Goal: Task Accomplishment & Management: Complete application form

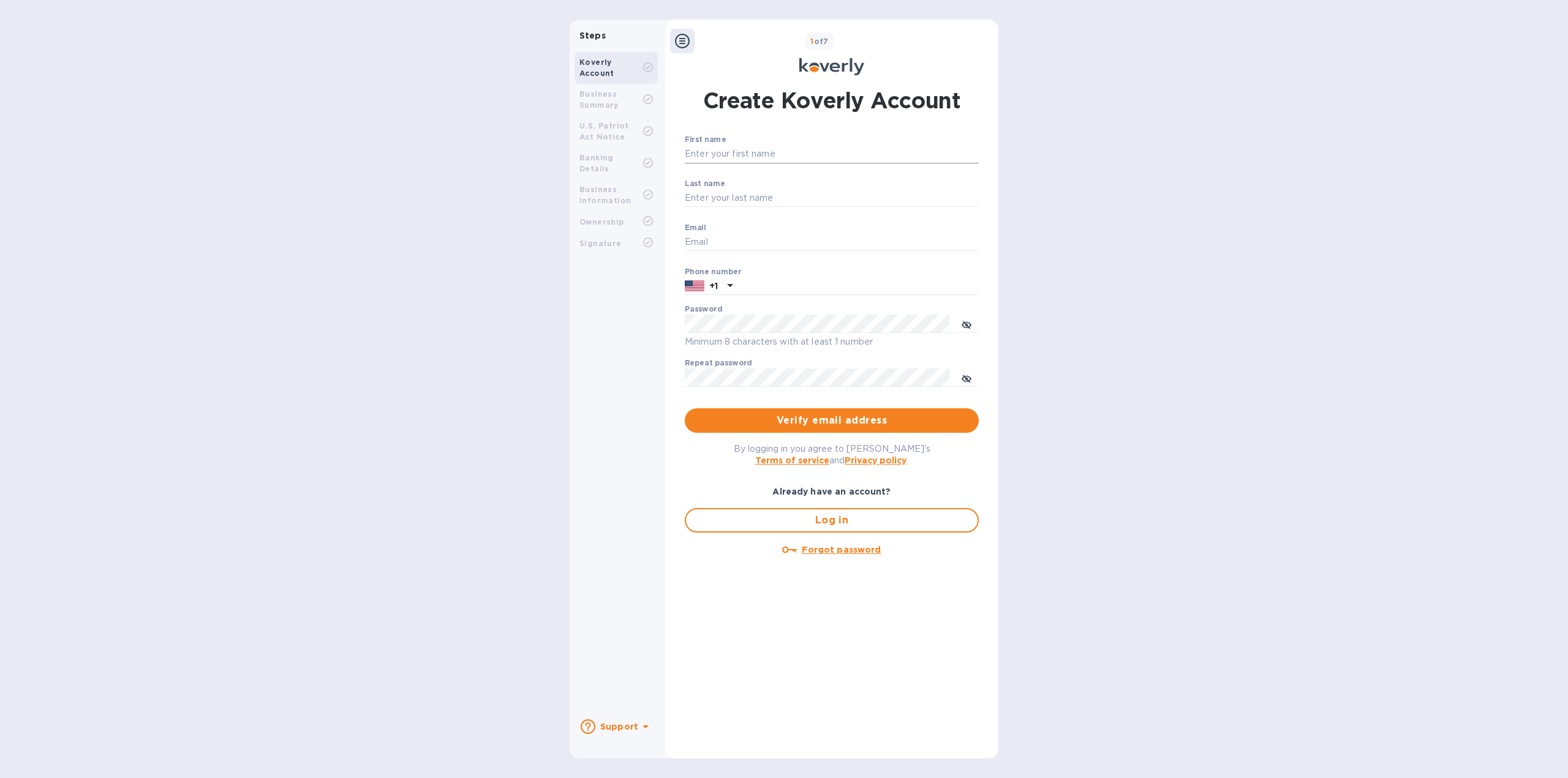
click at [806, 147] on input "First name" at bounding box center [831, 154] width 294 height 18
type input "[PERSON_NAME]"
type input "[EMAIL_ADDRESS][DOMAIN_NAME]"
type input "9179814212"
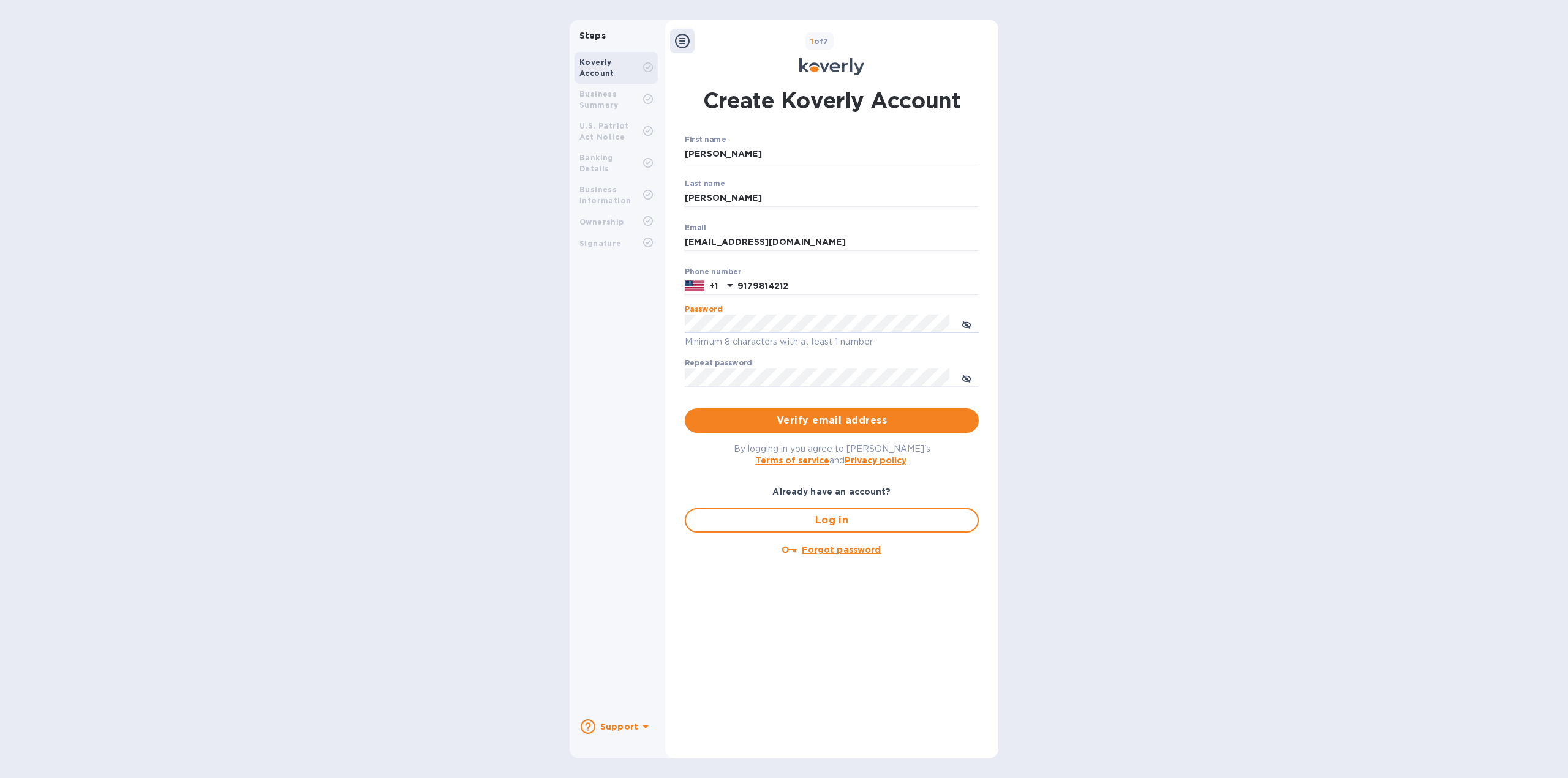
click at [607, 333] on div "Steps Koverly Account Business Summary U.S. Patriot Act Notice Banking Details …" at bounding box center [784, 389] width 429 height 739
click at [969, 317] on span "toggle password visibility" at bounding box center [966, 324] width 10 height 18
drag, startPoint x: 782, startPoint y: 243, endPoint x: 635, endPoint y: 231, distance: 147.5
click at [635, 231] on div "Steps Koverly Account Business Summary U.S. Patriot Act Notice Banking Details …" at bounding box center [784, 389] width 429 height 739
type input "[PERSON_NAME][EMAIL_ADDRESS][DOMAIN_NAME]"
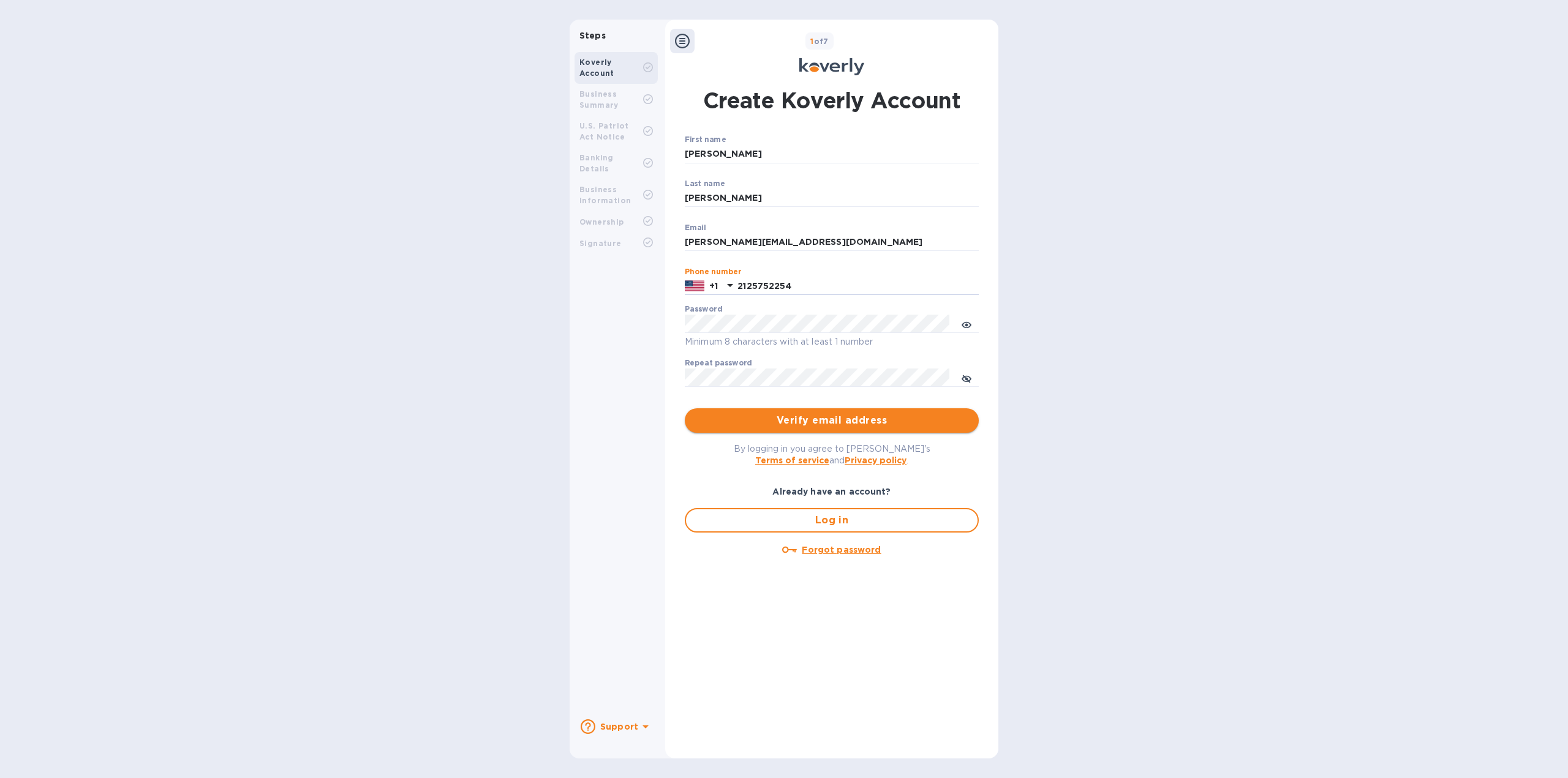
type input "2125752254"
click at [885, 415] on span "Verify email address" at bounding box center [832, 420] width 275 height 14
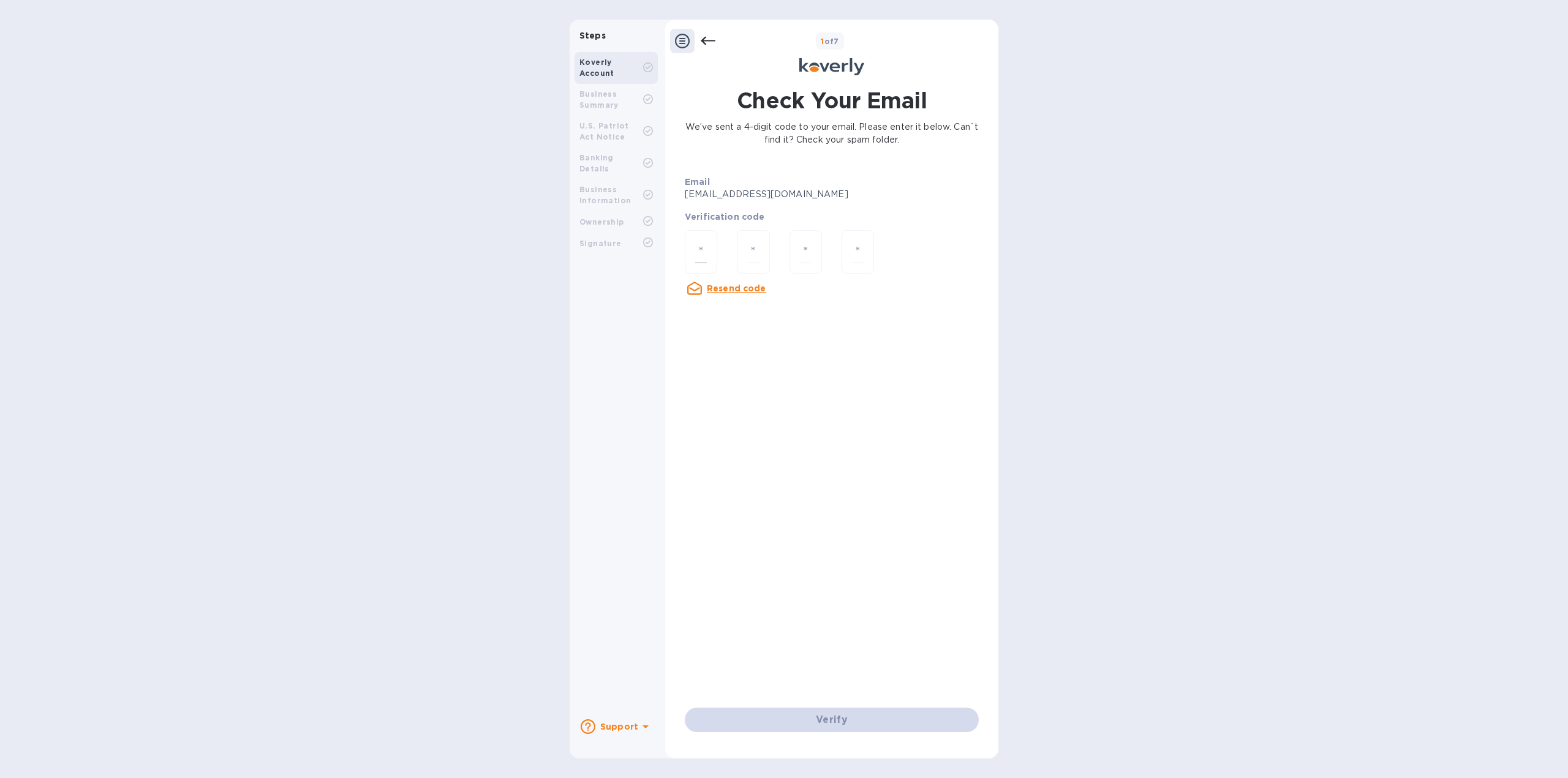
click at [703, 248] on input "number" at bounding box center [700, 251] width 12 height 22
type input "2"
type input "1"
type input "5"
type input "7"
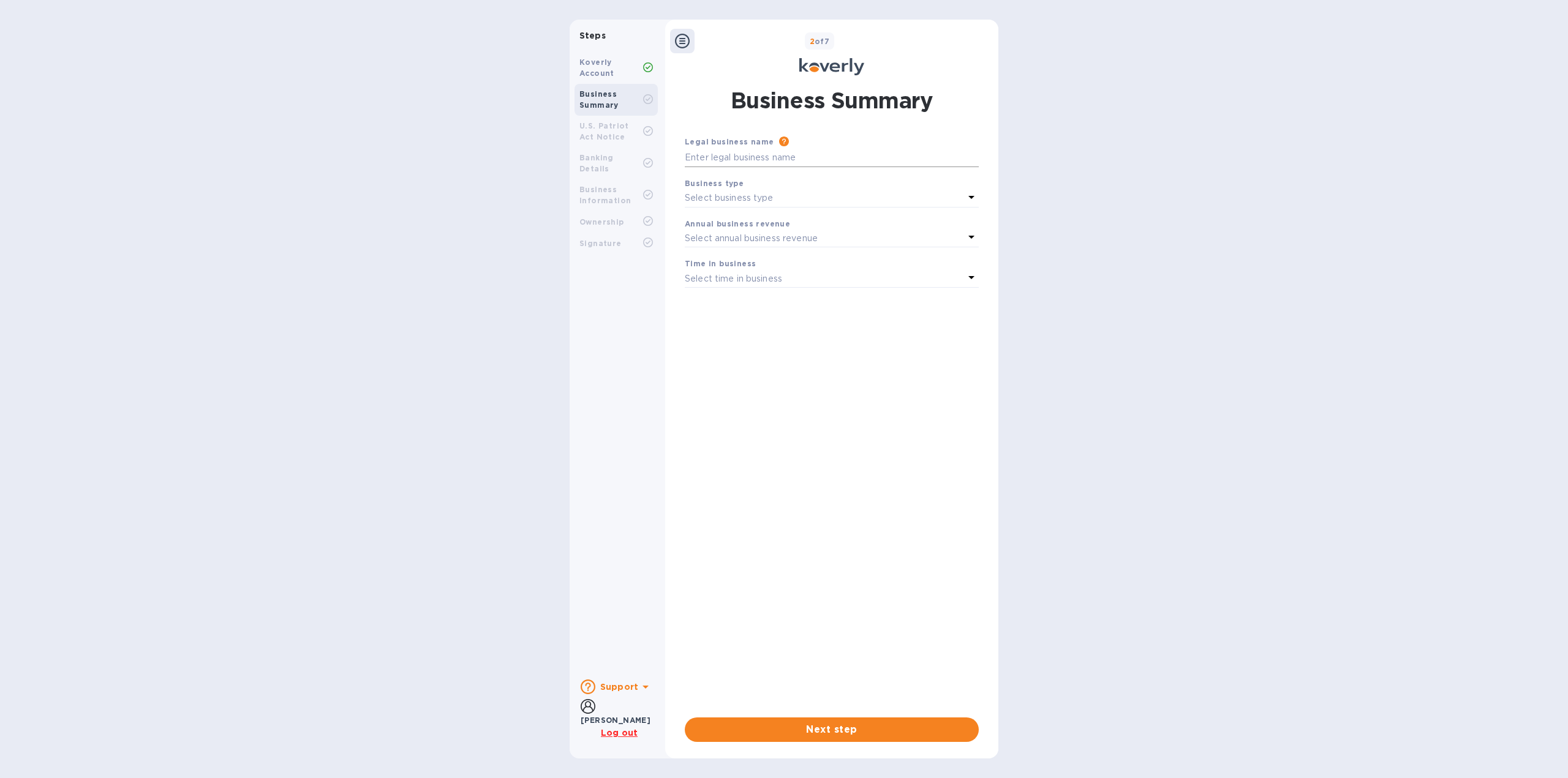
click at [905, 154] on input "text" at bounding box center [831, 158] width 294 height 18
type input "[PERSON_NAME] NY INC"
click at [901, 204] on div "Select business type" at bounding box center [824, 199] width 279 height 18
click at [724, 288] on p "S Corporations" at bounding box center [827, 294] width 264 height 13
click at [751, 233] on p "Select annual business revenue" at bounding box center [751, 239] width 133 height 13
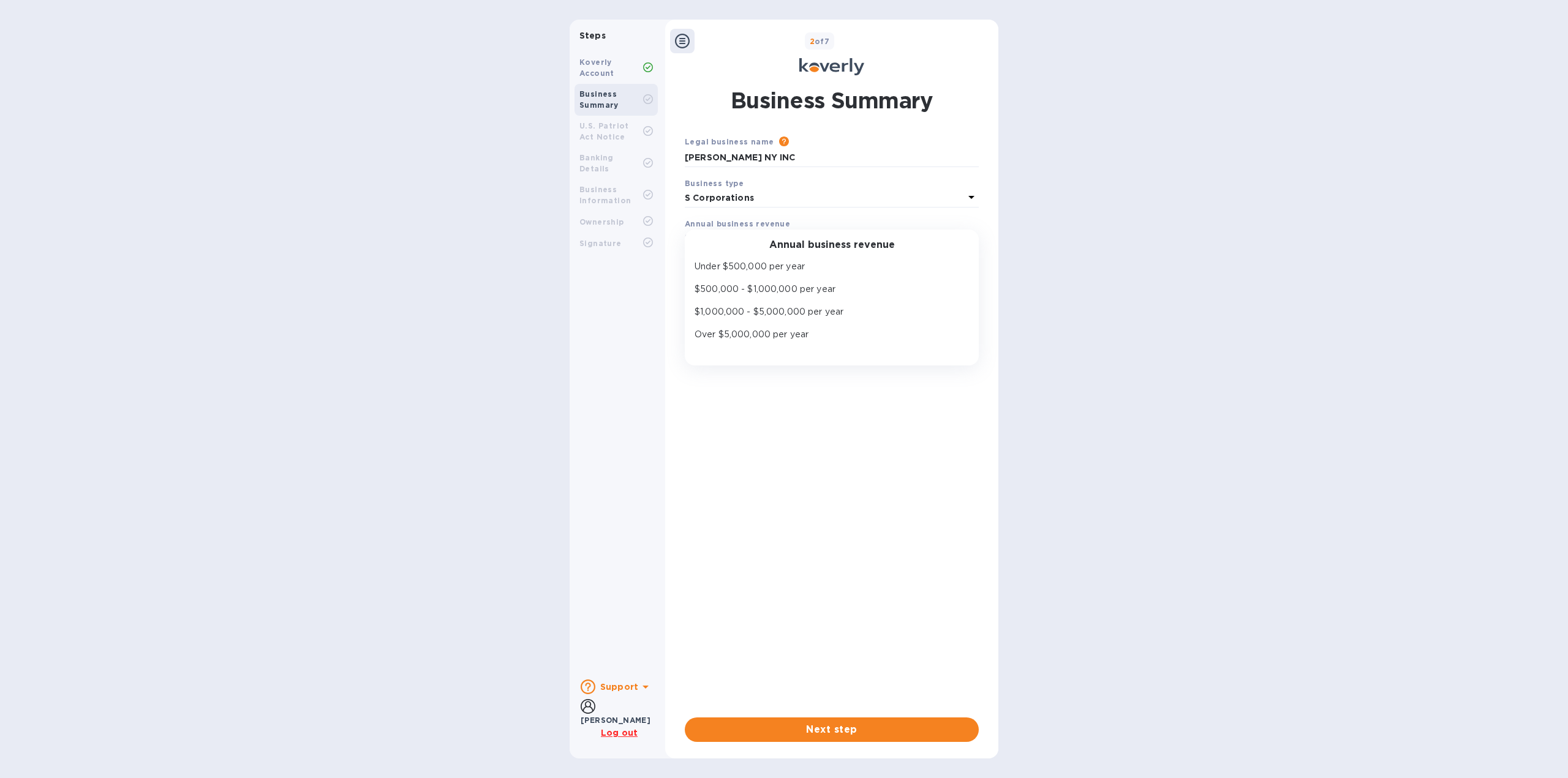
drag, startPoint x: 762, startPoint y: 333, endPoint x: 778, endPoint y: 327, distance: 17.1
click at [762, 334] on p "Over $5,000,000 per year" at bounding box center [827, 334] width 264 height 13
click at [802, 283] on div "Select time in business" at bounding box center [824, 278] width 279 height 18
click at [772, 368] on p "More than 5 years" at bounding box center [827, 375] width 264 height 13
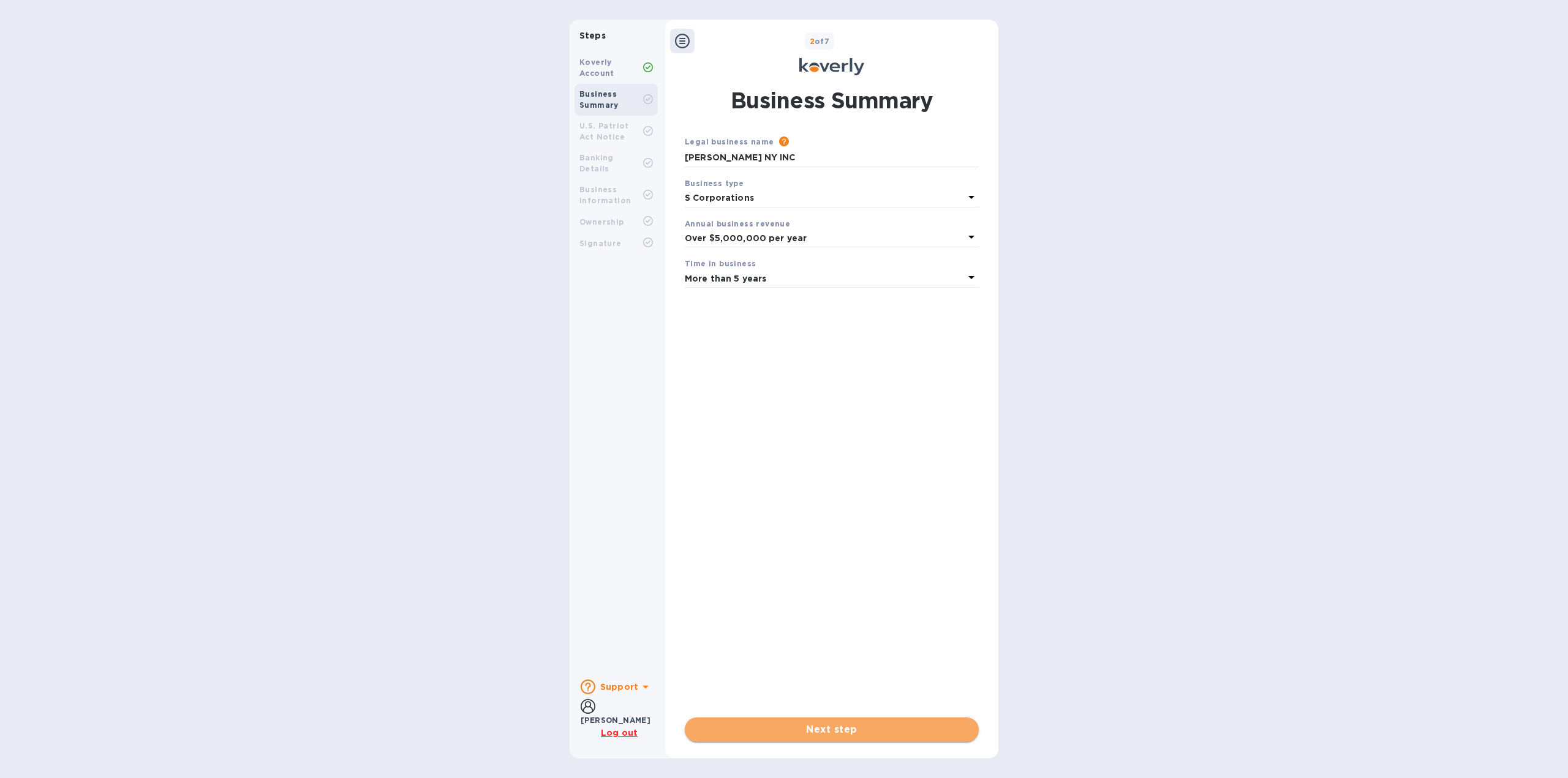
click at [870, 724] on span "Next step" at bounding box center [832, 729] width 275 height 14
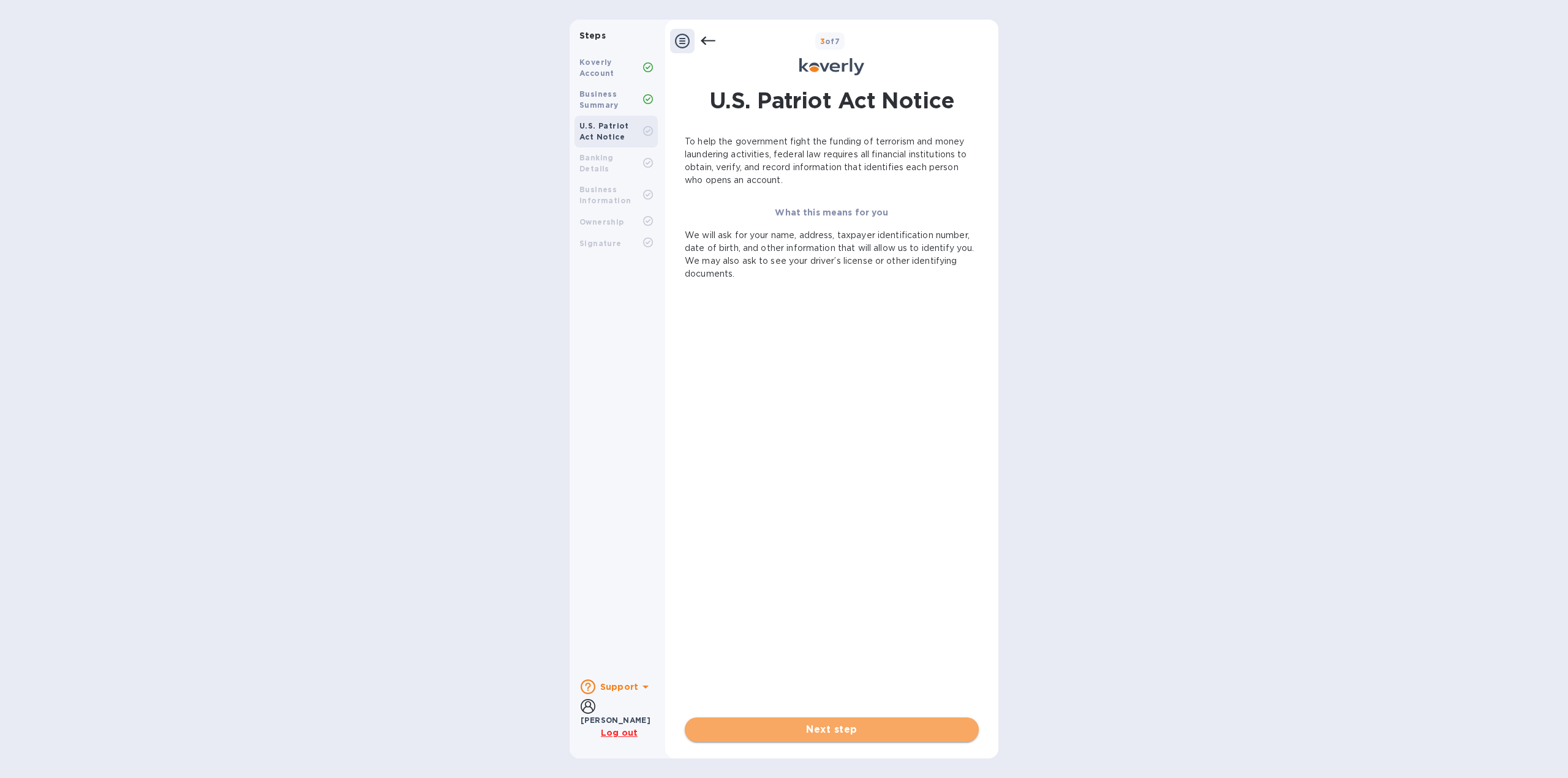
click at [923, 729] on span "Next step" at bounding box center [832, 729] width 275 height 14
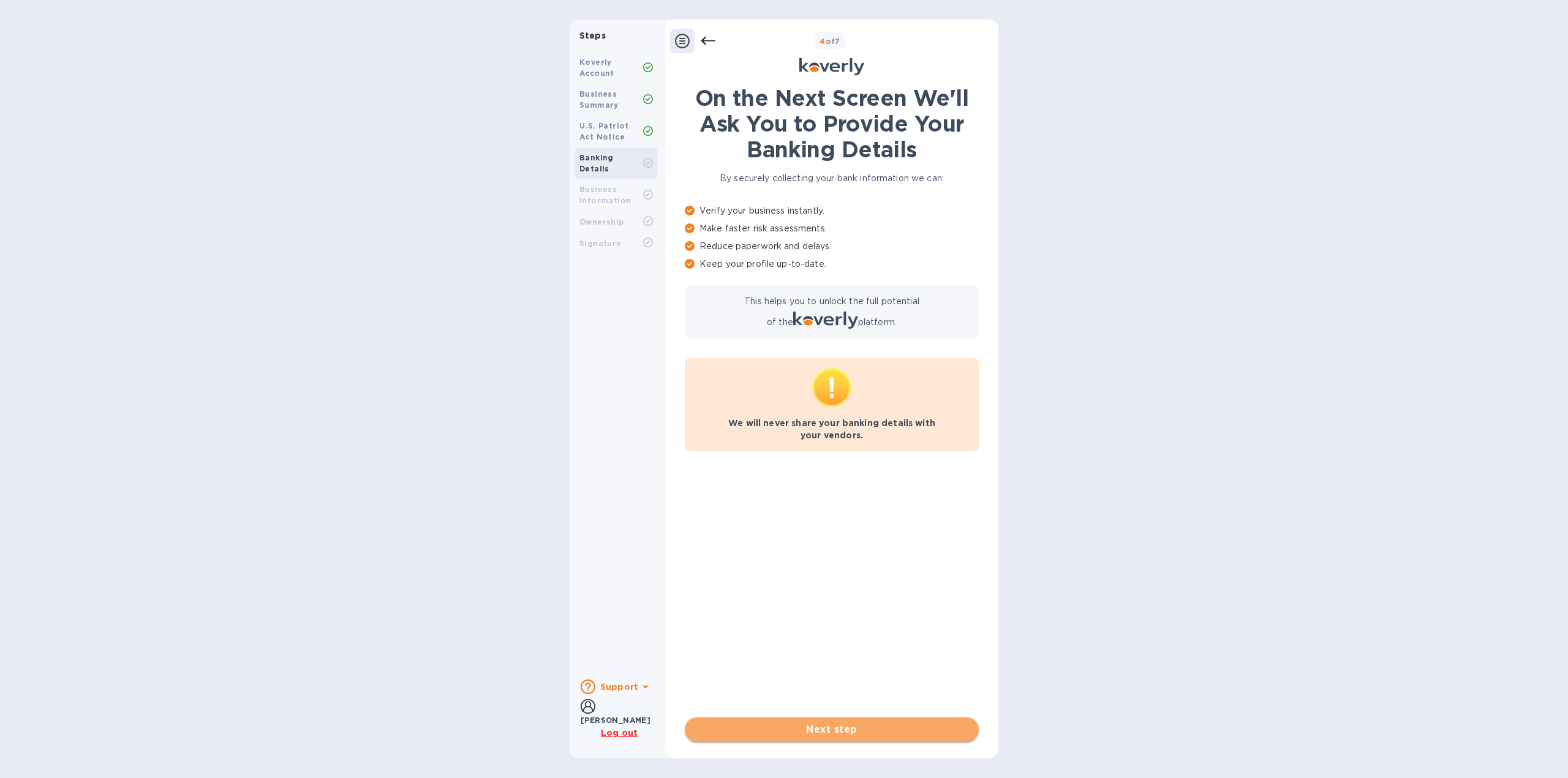
click at [931, 735] on span "Next step" at bounding box center [832, 729] width 275 height 14
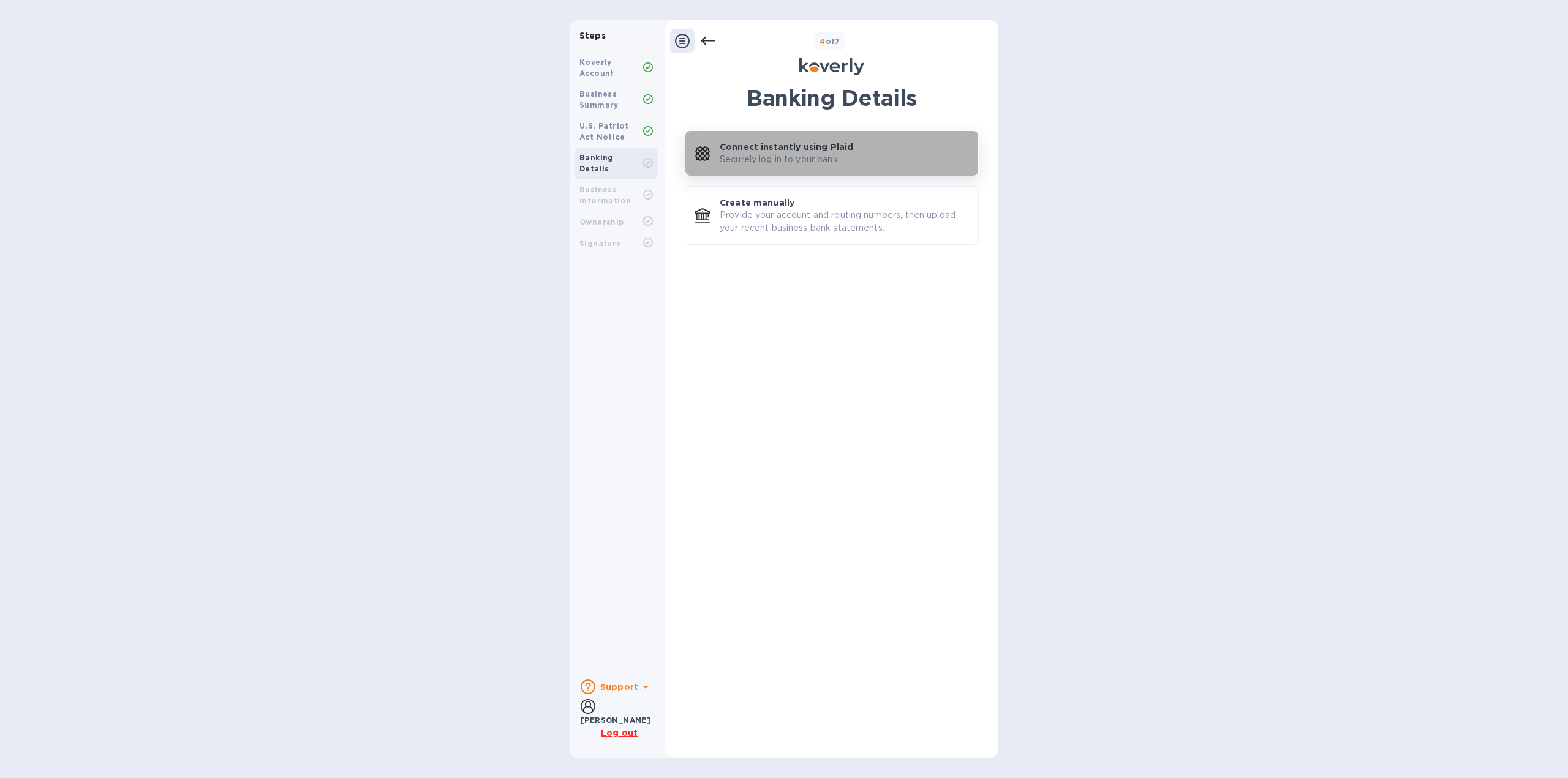
click at [848, 159] on div "Connect instantly using Plaid Securely log in to your bank." at bounding box center [844, 154] width 248 height 25
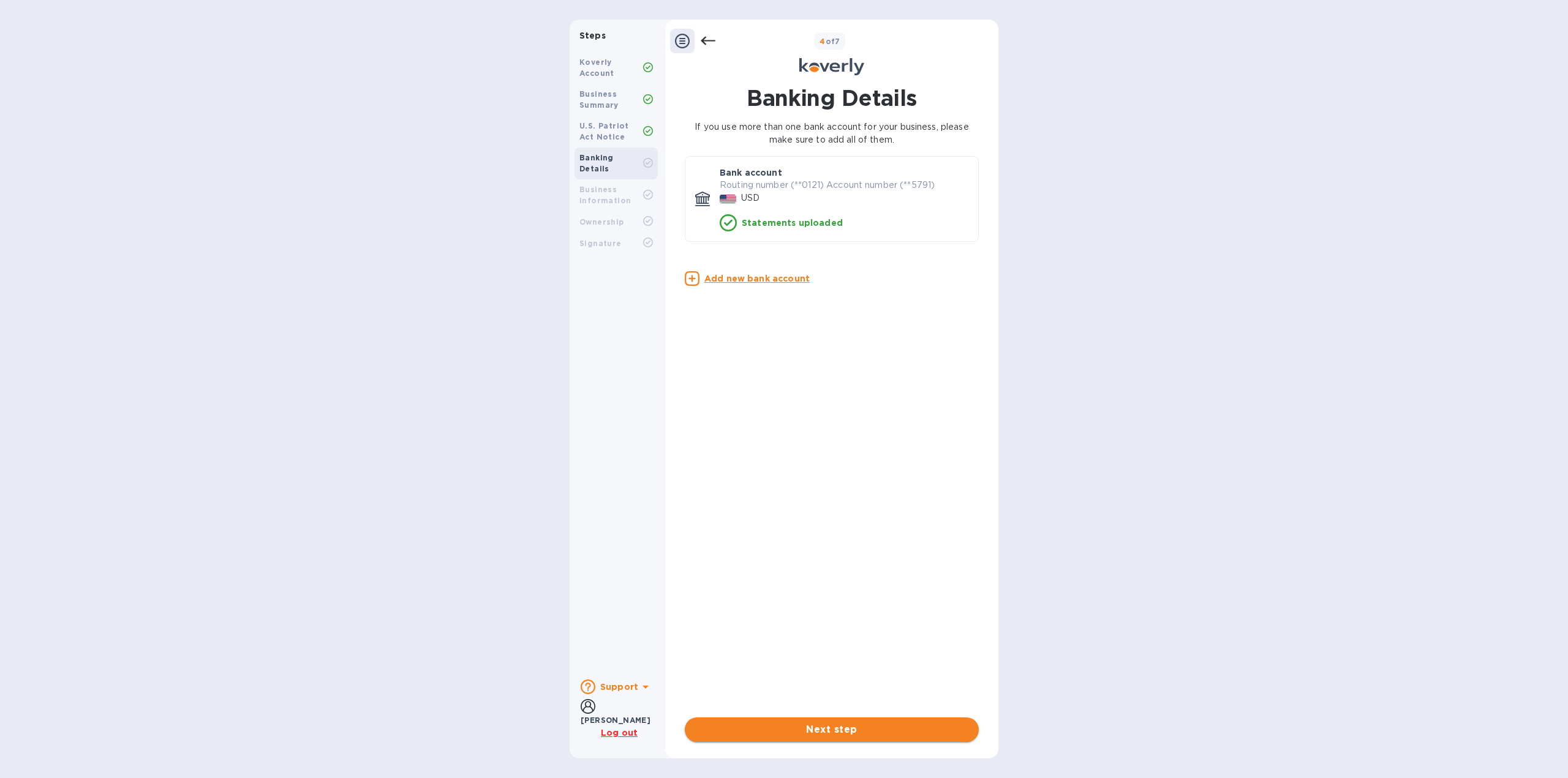
click at [855, 734] on span "Next step" at bounding box center [832, 729] width 275 height 14
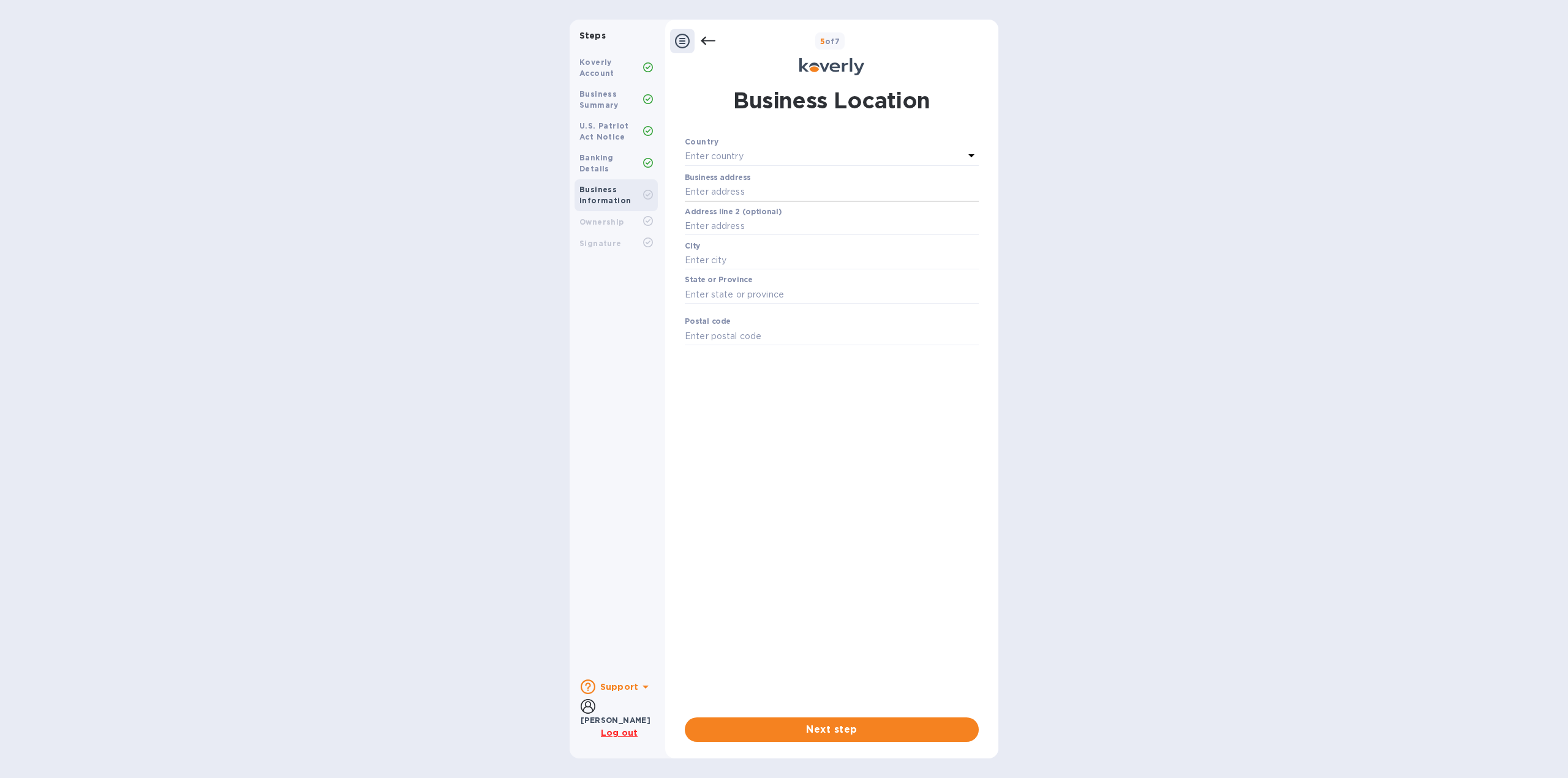
click at [780, 185] on input "text" at bounding box center [831, 192] width 294 height 18
type input "1019 AVE P"
type input "UNIT 301"
type input "[GEOGRAPHIC_DATA]"
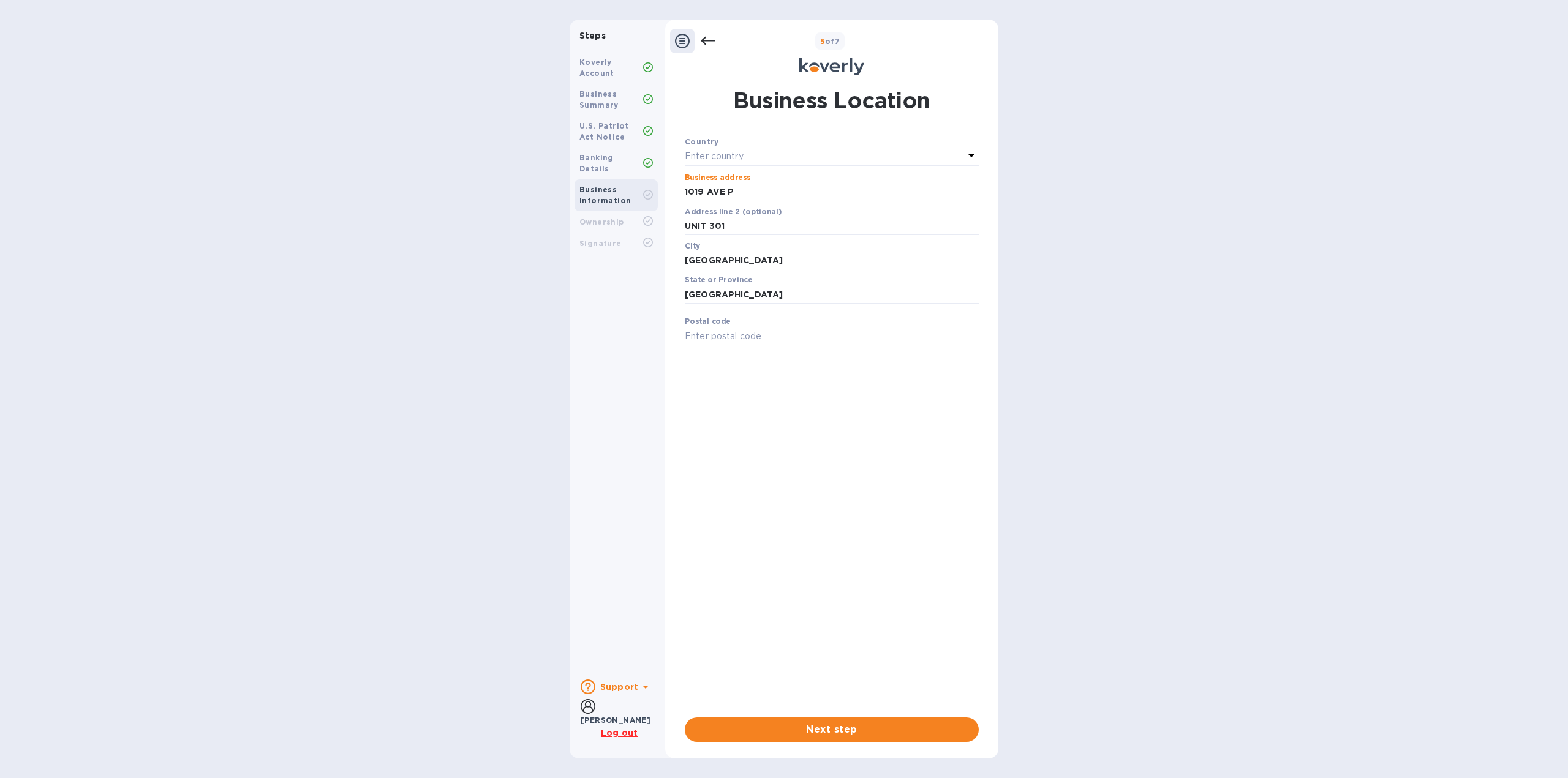
type input "11223"
click at [857, 725] on span "Next step" at bounding box center [832, 729] width 275 height 14
click at [766, 149] on div "Enter country" at bounding box center [824, 157] width 279 height 18
click at [766, 220] on p "[GEOGRAPHIC_DATA]" at bounding box center [838, 226] width 242 height 13
click at [903, 729] on span "Next step" at bounding box center [832, 729] width 275 height 14
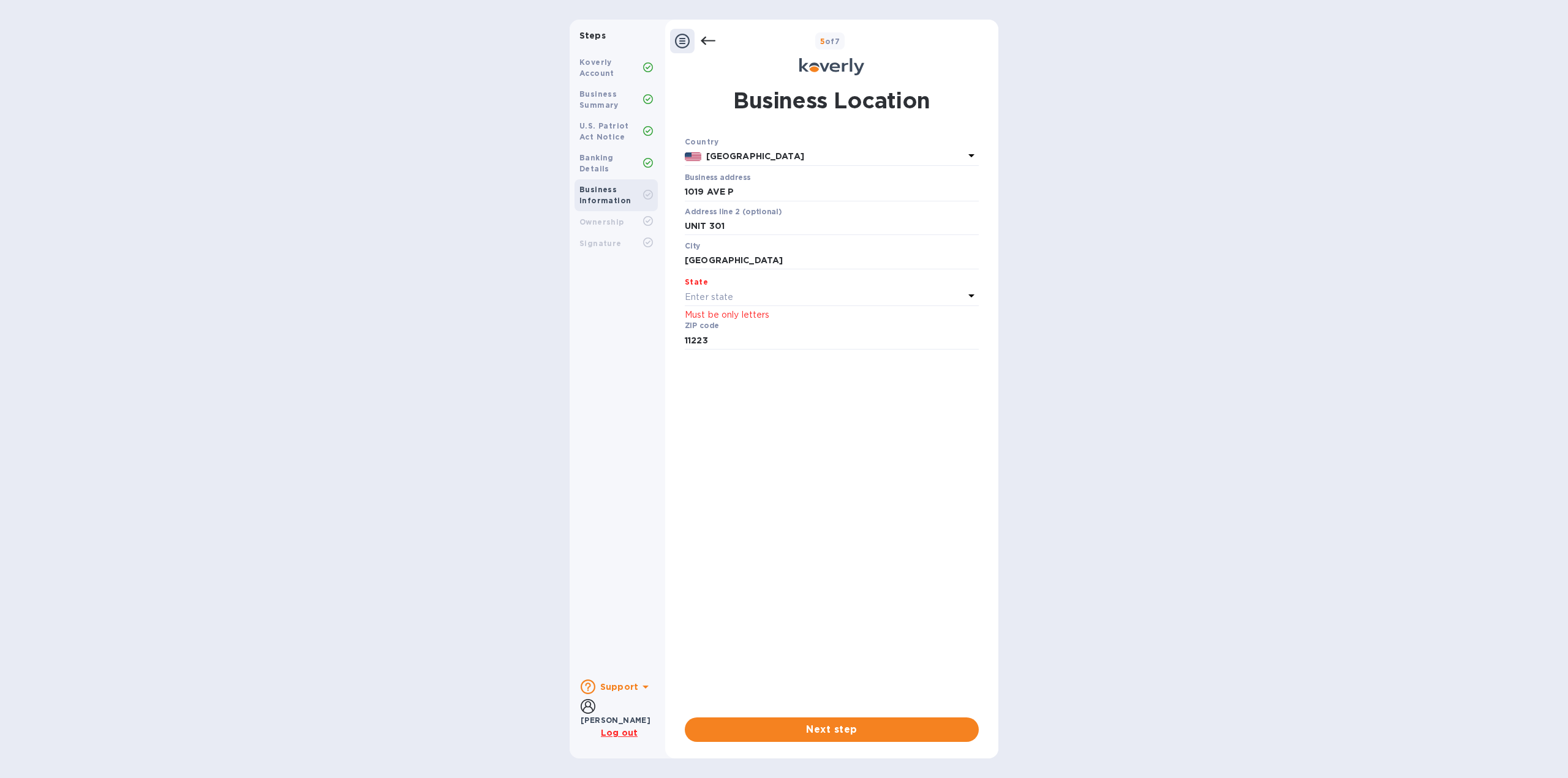
click at [750, 291] on div "Enter state" at bounding box center [824, 297] width 279 height 18
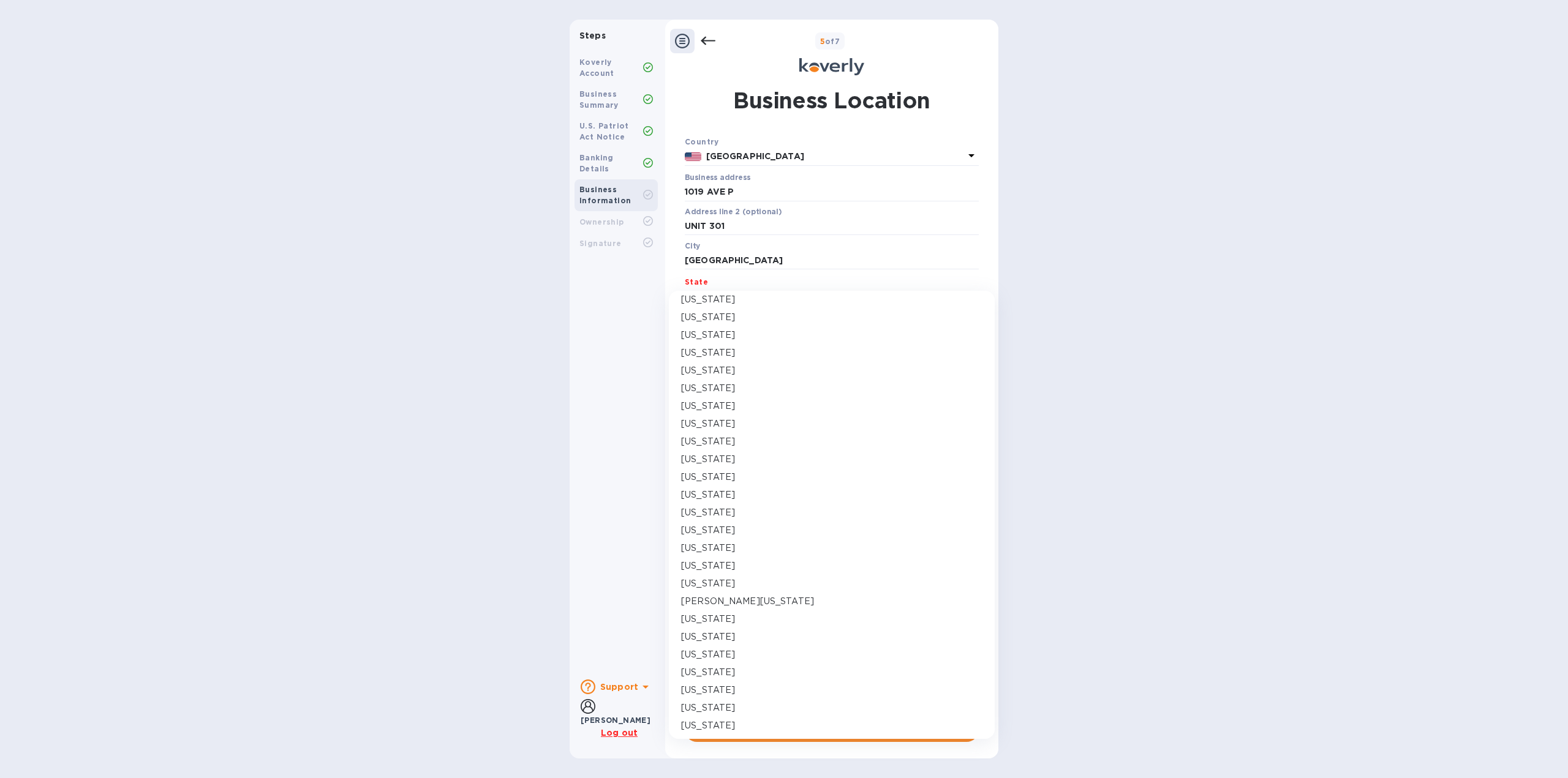
scroll to position [306, 0]
click at [720, 700] on p "[US_STATE]" at bounding box center [708, 705] width 54 height 13
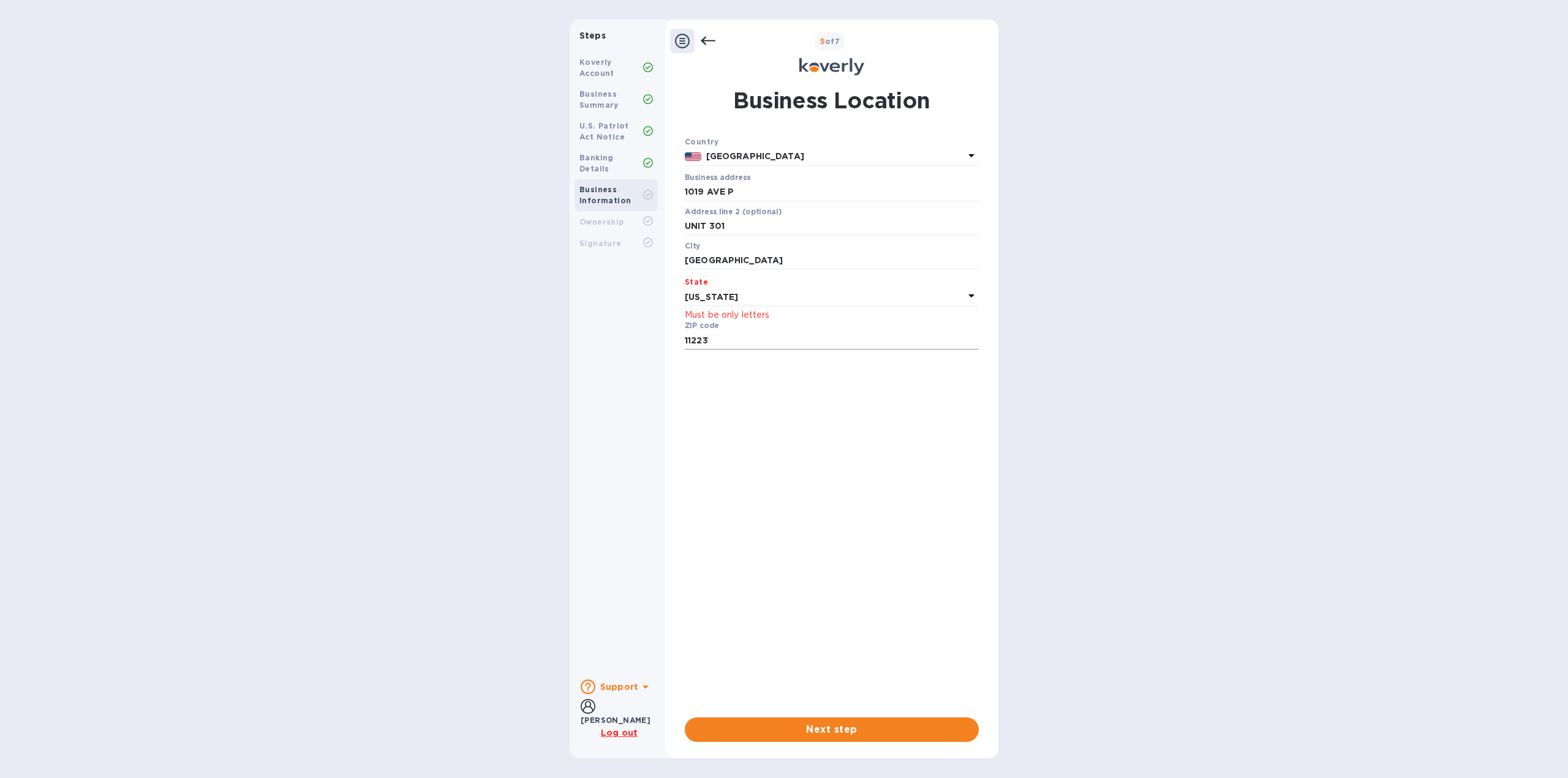
click at [743, 342] on input "11223" at bounding box center [831, 340] width 294 height 18
click at [713, 368] on div "Country [GEOGRAPHIC_DATA] Business address [STREET_ADDRESS] ​ Address line 2 (o…" at bounding box center [831, 421] width 294 height 572
click at [860, 731] on span "Next step" at bounding box center [832, 729] width 275 height 14
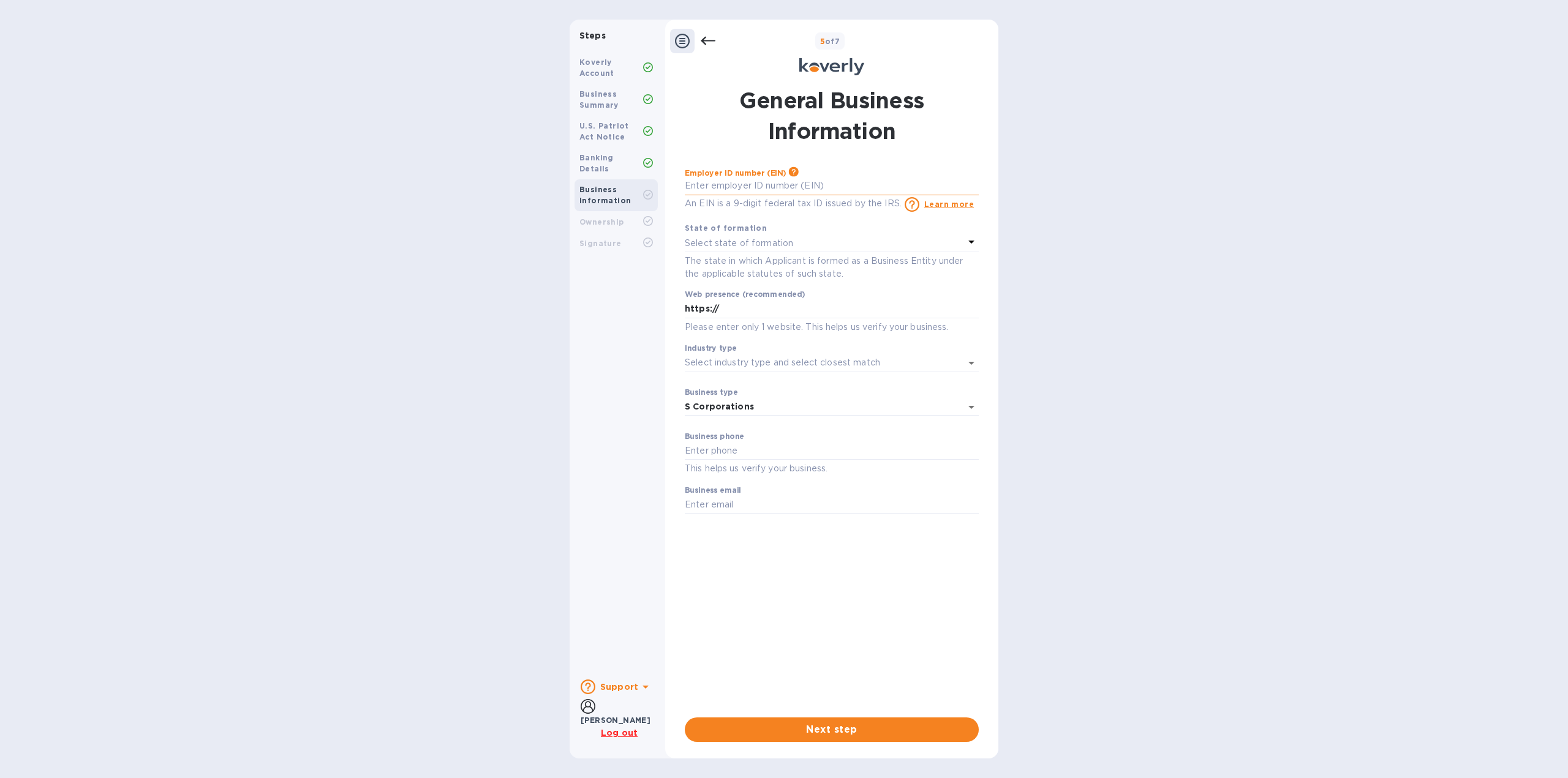
click at [755, 185] on input "text" at bounding box center [831, 185] width 294 height 18
type input "***17"
click at [853, 246] on div "Select state of formation" at bounding box center [824, 243] width 279 height 18
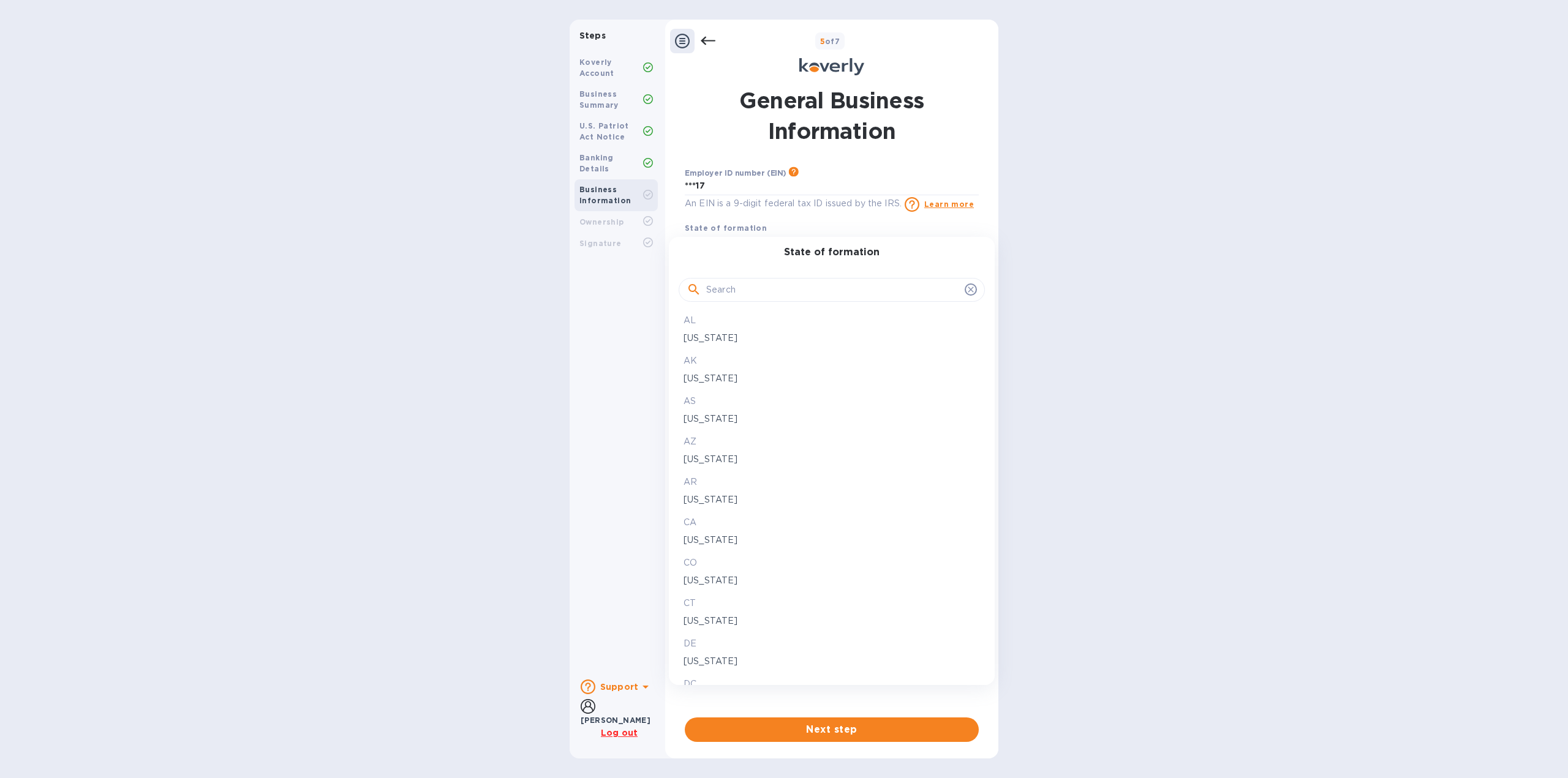
click at [753, 290] on input "text" at bounding box center [833, 290] width 254 height 18
type input "[US_STATE]"
click at [692, 340] on p "[US_STATE]" at bounding box center [832, 338] width 296 height 13
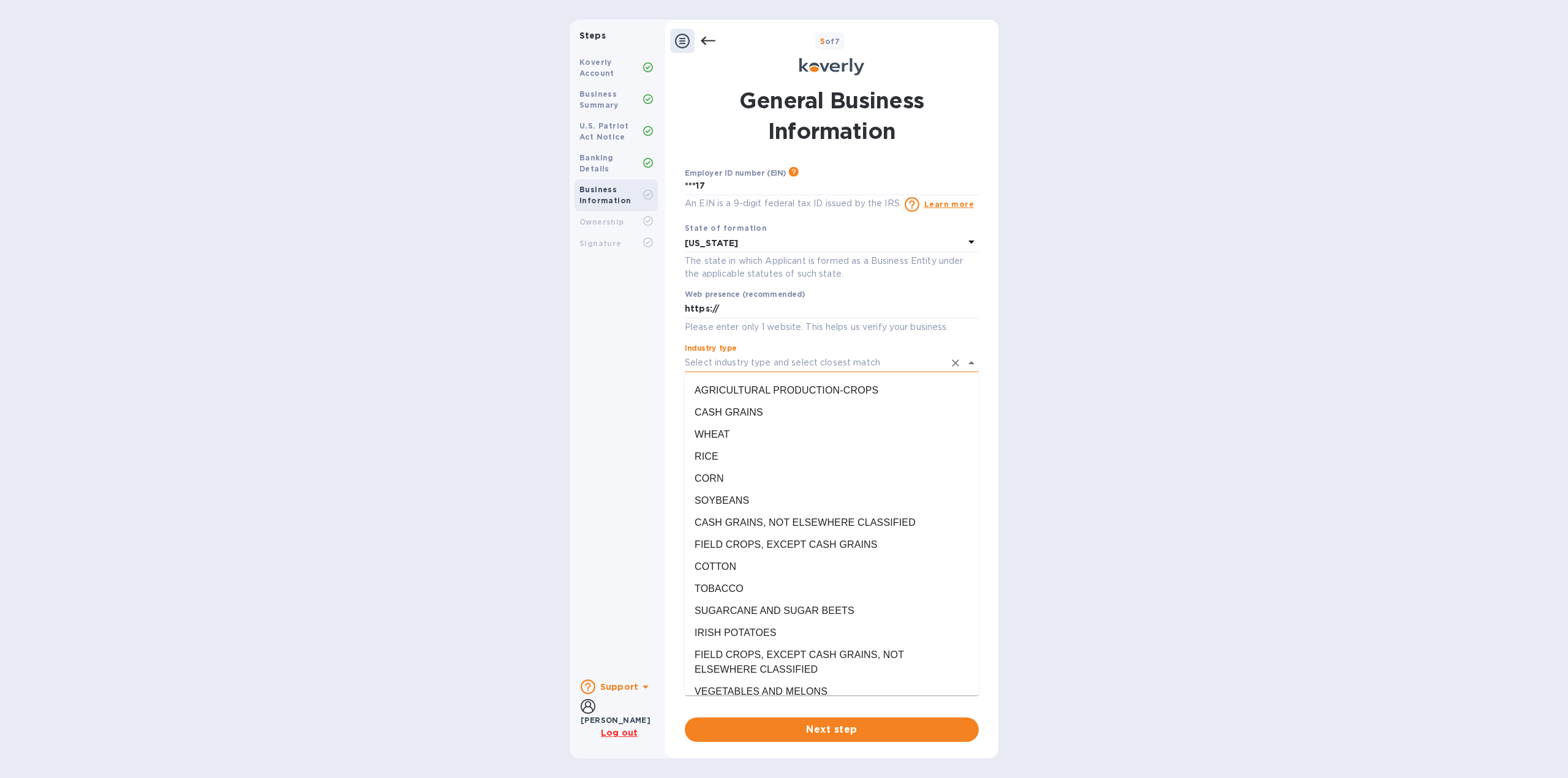
click at [759, 365] on input "Industry type" at bounding box center [814, 363] width 259 height 18
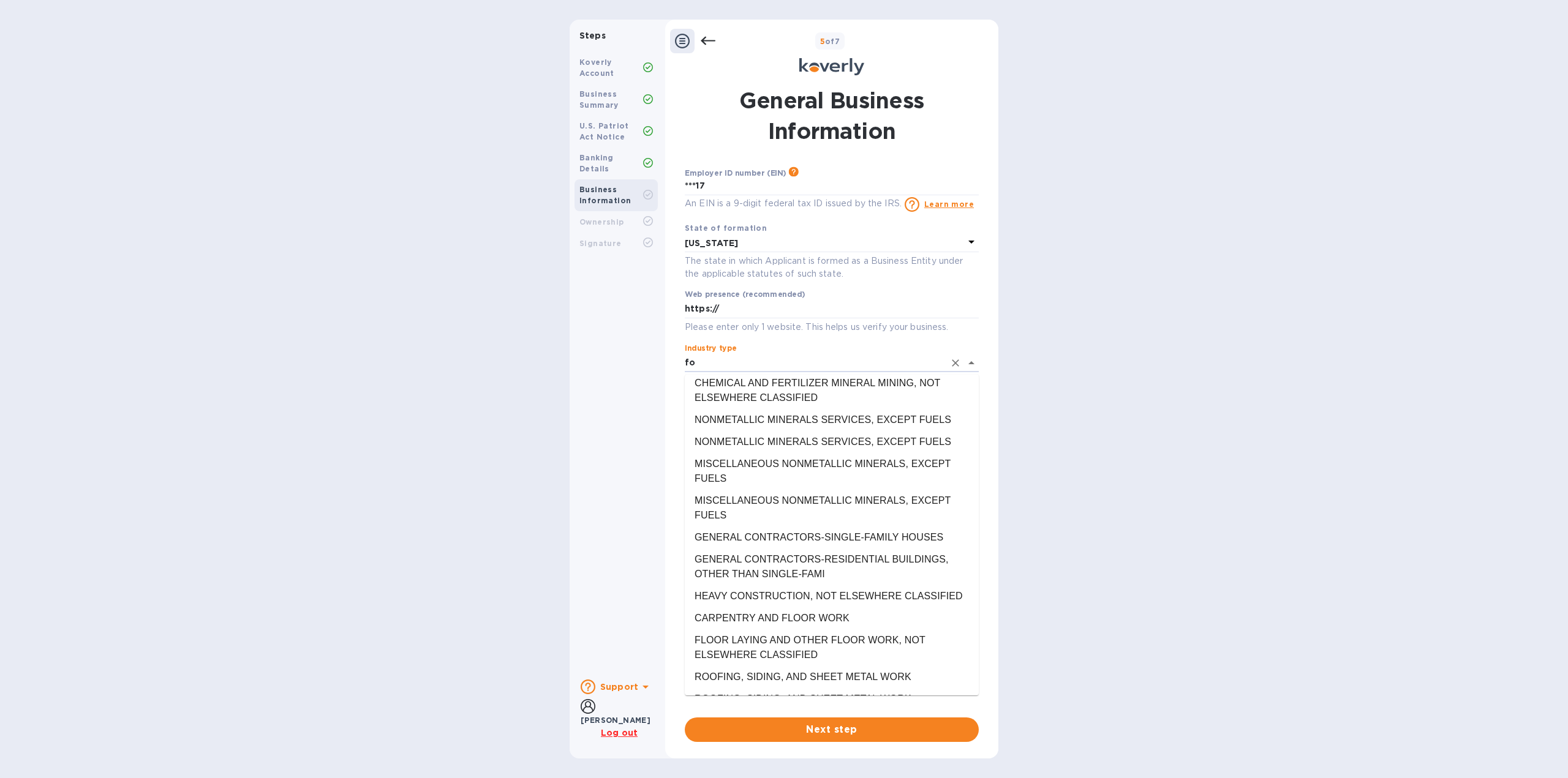
scroll to position [0, 0]
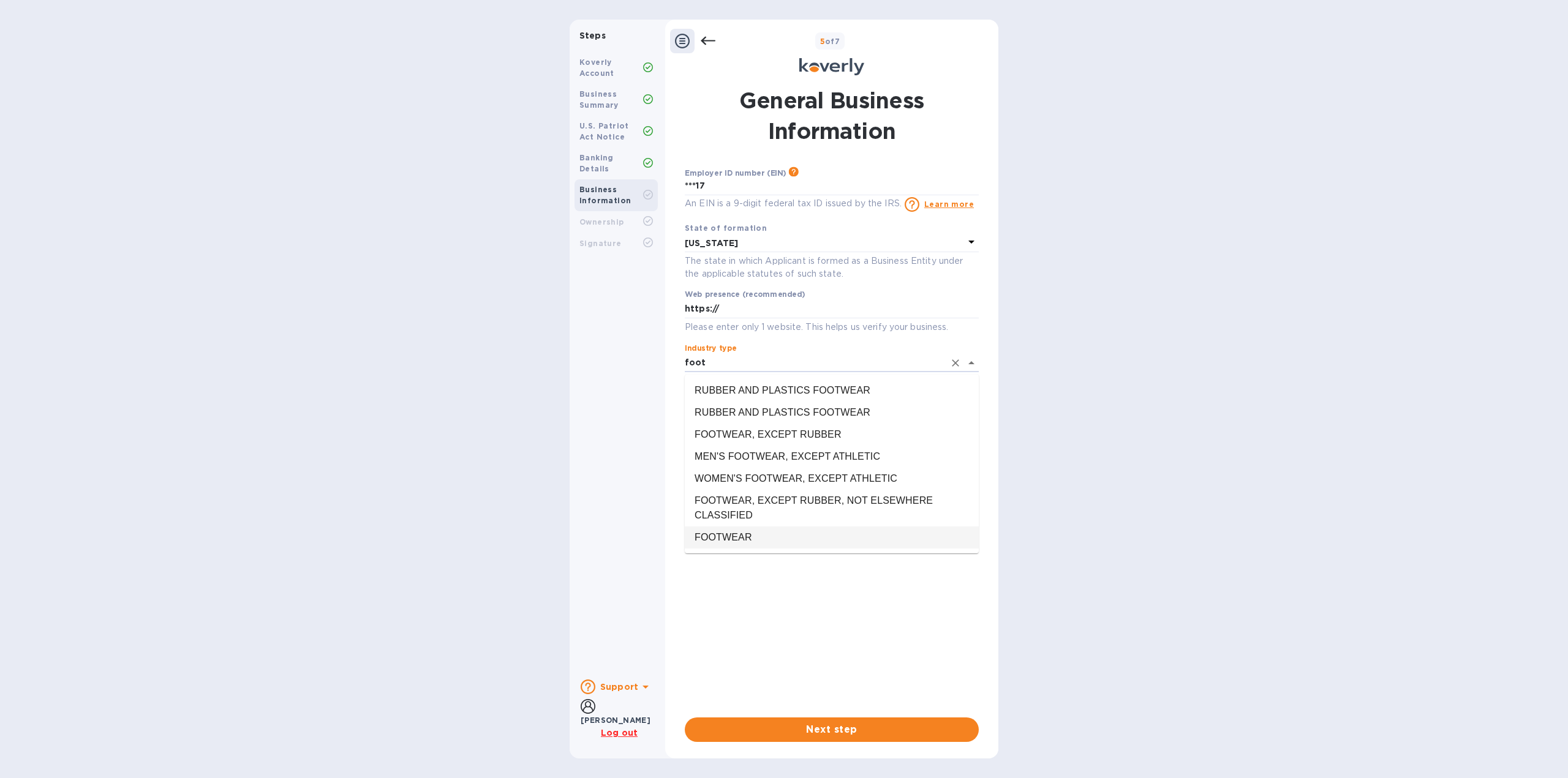
click at [732, 543] on li "FOOTWEAR" at bounding box center [831, 538] width 294 height 22
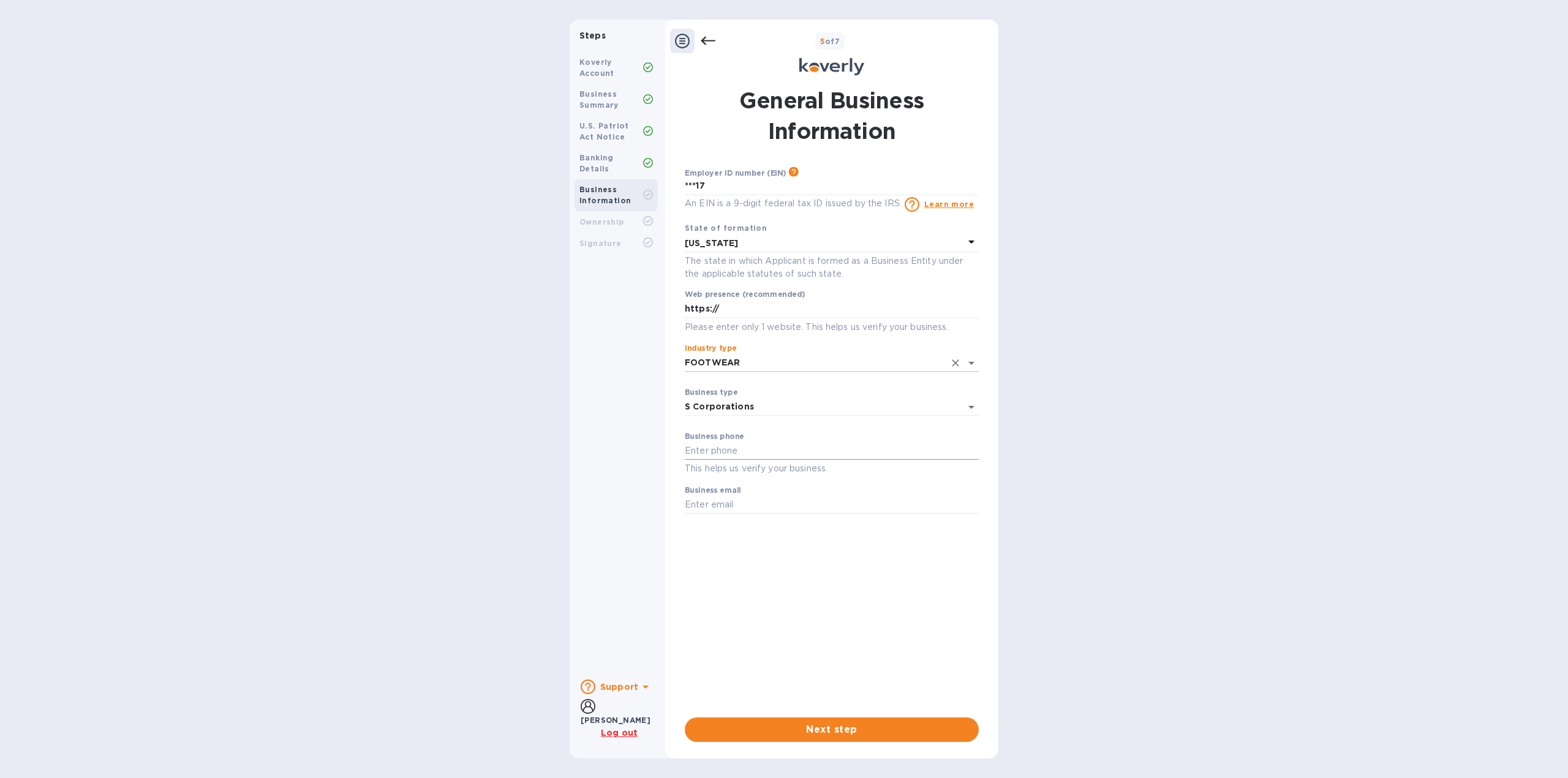
type input "FOOTWEAR"
click at [781, 449] on input "text" at bounding box center [831, 451] width 294 height 18
type input "2125752254"
click at [695, 508] on input "text" at bounding box center [831, 504] width 294 height 18
type input "[PERSON_NAME][EMAIL_ADDRESS][DOMAIN_NAME]"
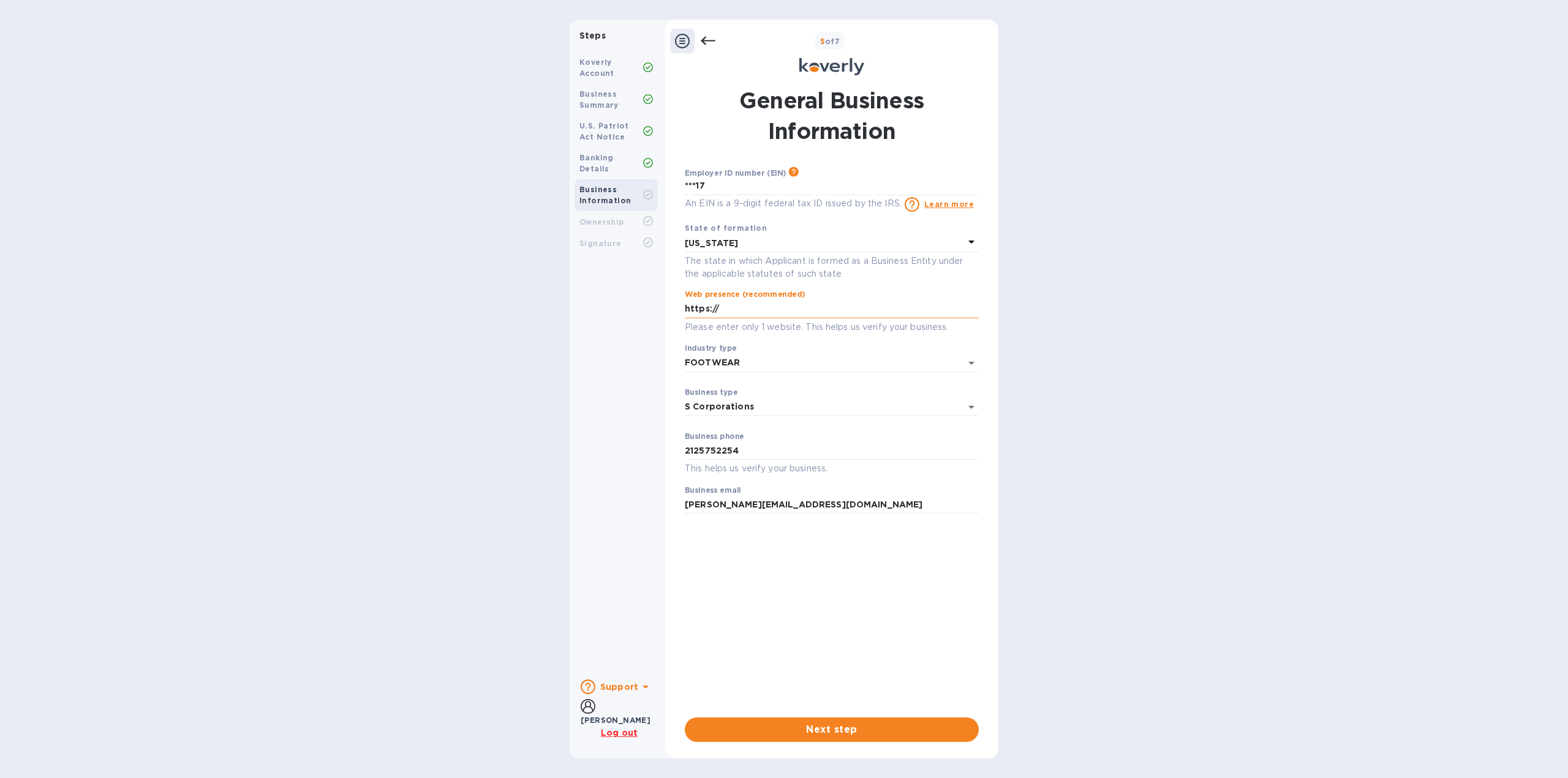
click at [761, 309] on input "https://" at bounding box center [831, 309] width 294 height 18
type input "[URL][DOMAIN_NAME]"
click at [932, 609] on div "Employer ID number (EIN) Please make sure it matches the information on your SS…" at bounding box center [831, 437] width 294 height 542
click at [936, 733] on span "Next step" at bounding box center [832, 729] width 275 height 14
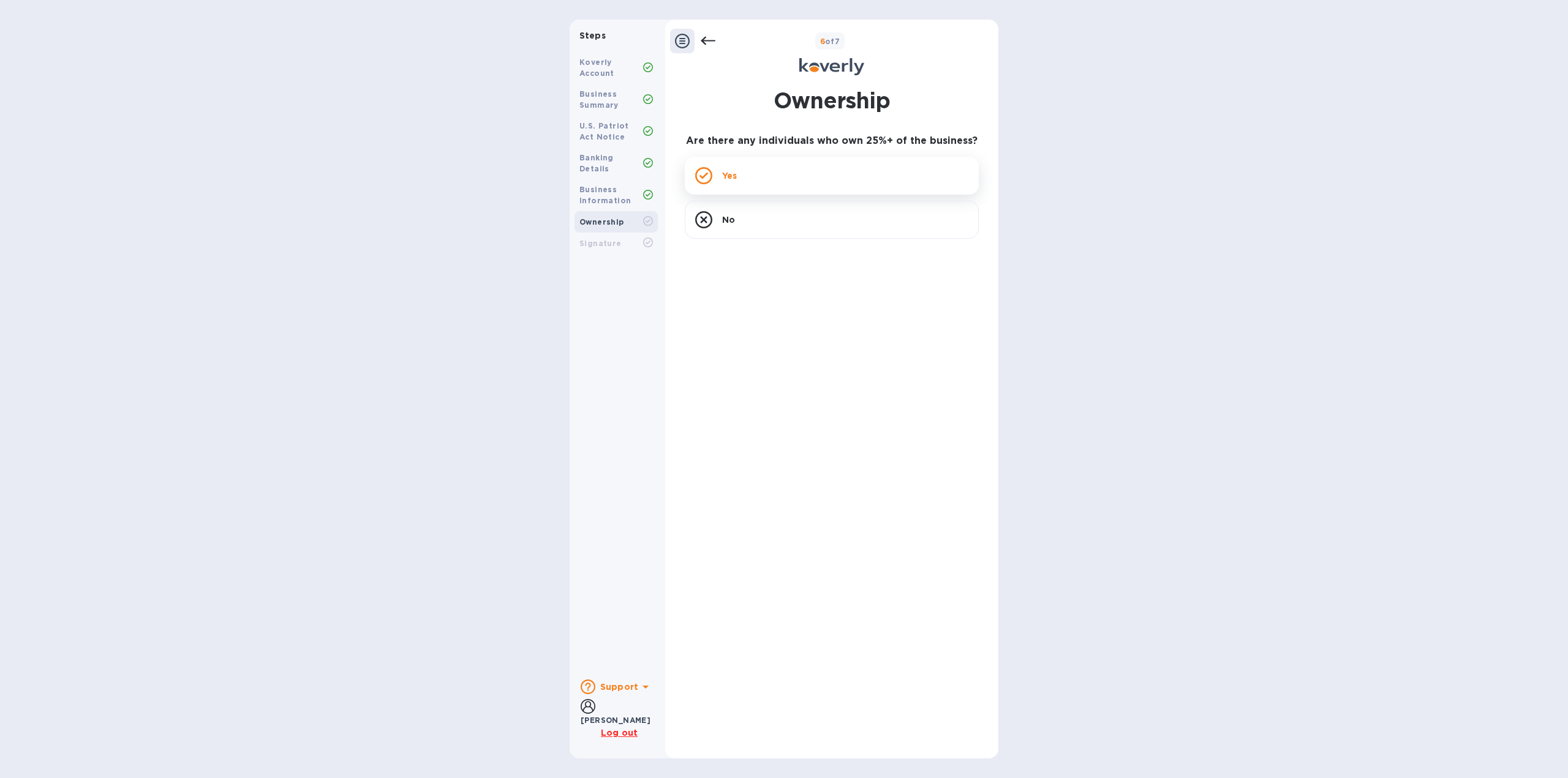
click at [890, 181] on div "Yes" at bounding box center [831, 176] width 294 height 38
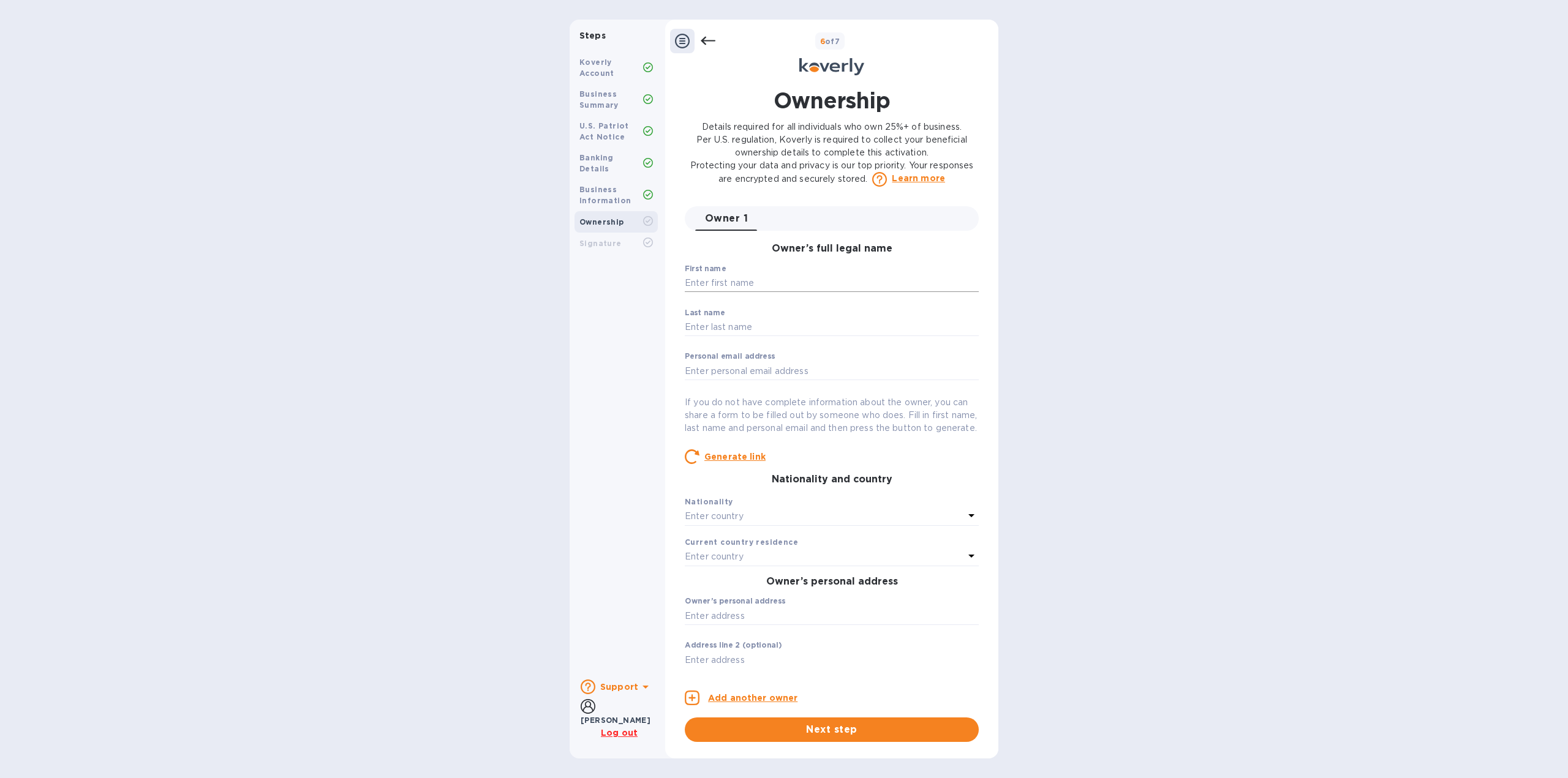
click at [756, 285] on input "text" at bounding box center [831, 283] width 294 height 18
type input "[PERSON_NAME]"
type input "[PERSON_NAME][EMAIL_ADDRESS][DOMAIN_NAME]"
click at [605, 185] on div "Business Information" at bounding box center [611, 196] width 64 height 22
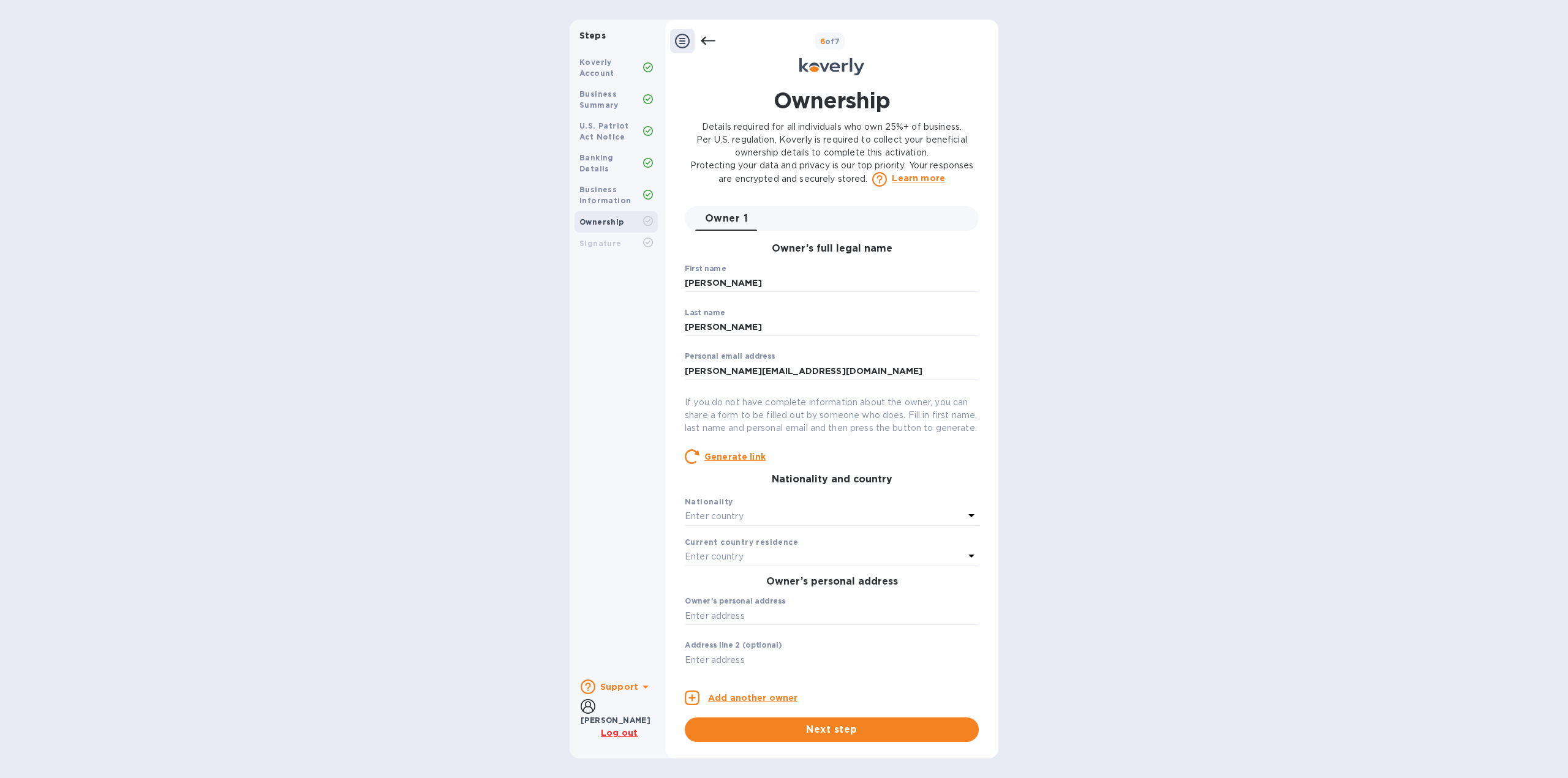
click at [705, 38] on icon at bounding box center [708, 41] width 14 height 9
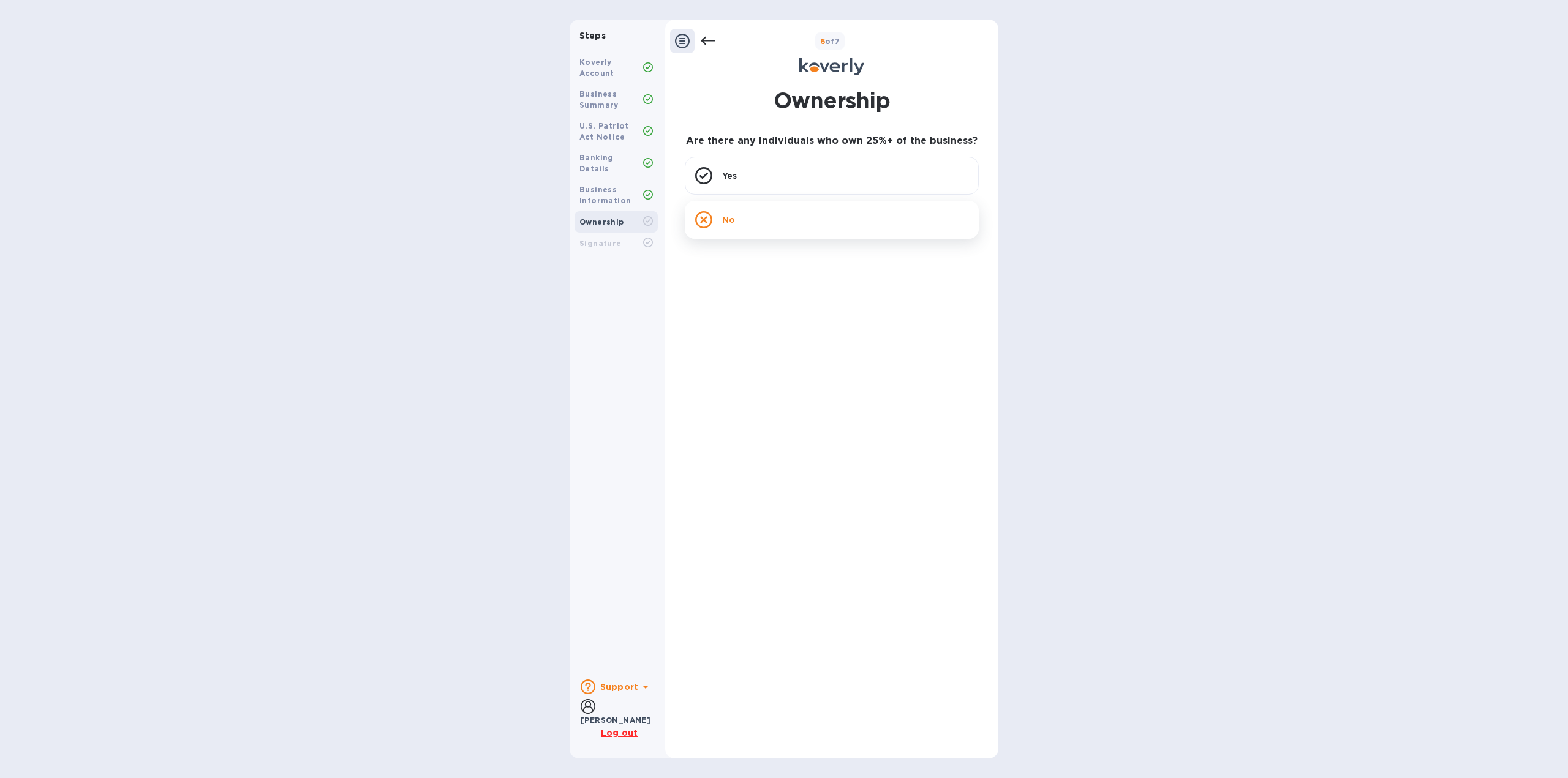
click at [766, 216] on div "No" at bounding box center [831, 220] width 294 height 38
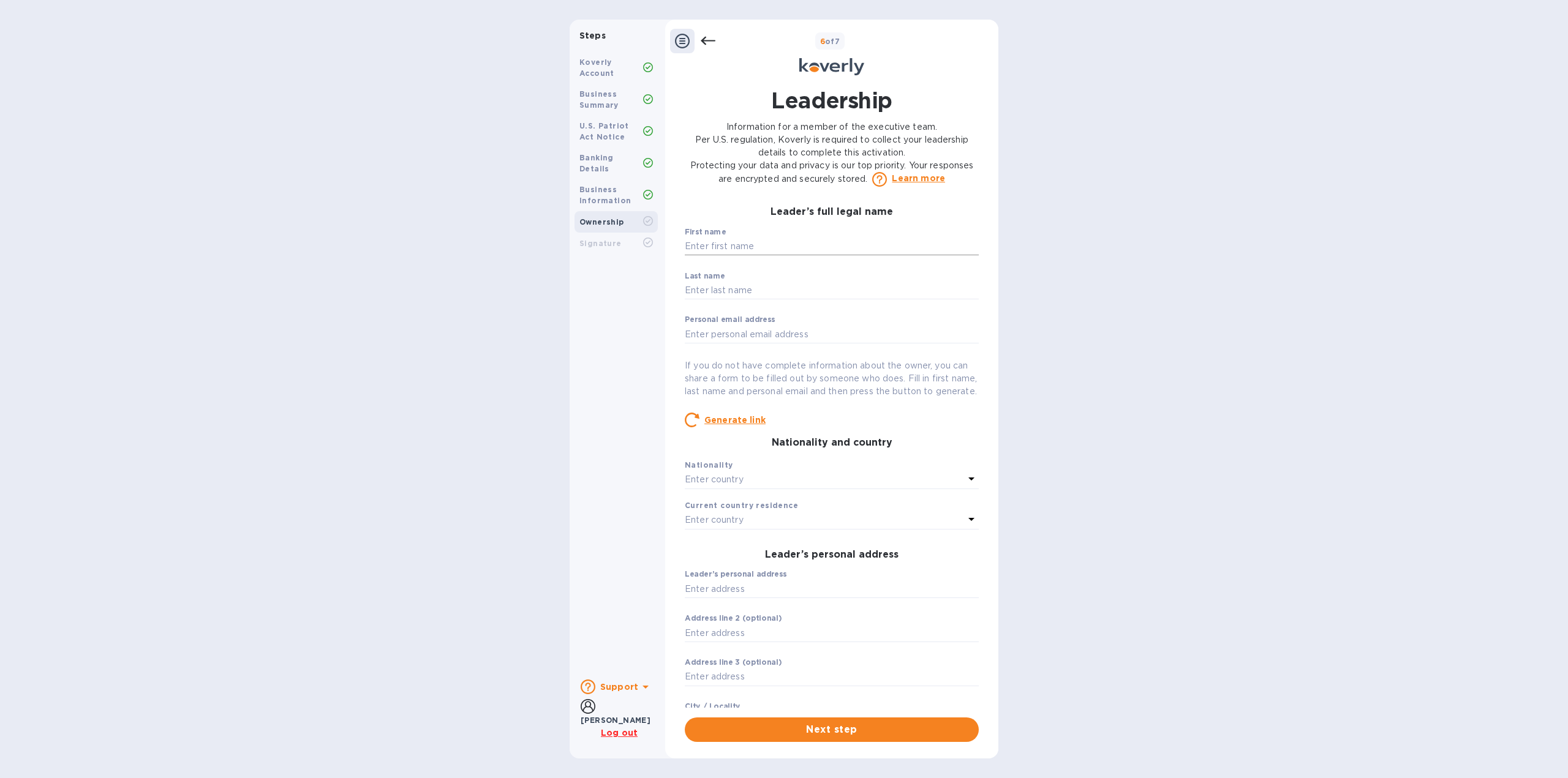
click at [747, 243] on input "text" at bounding box center [831, 247] width 294 height 18
type input "[PERSON_NAME]"
type input "[PERSON_NAME][EMAIL_ADDRESS][DOMAIN_NAME]"
click at [786, 488] on div "Enter country" at bounding box center [824, 480] width 279 height 18
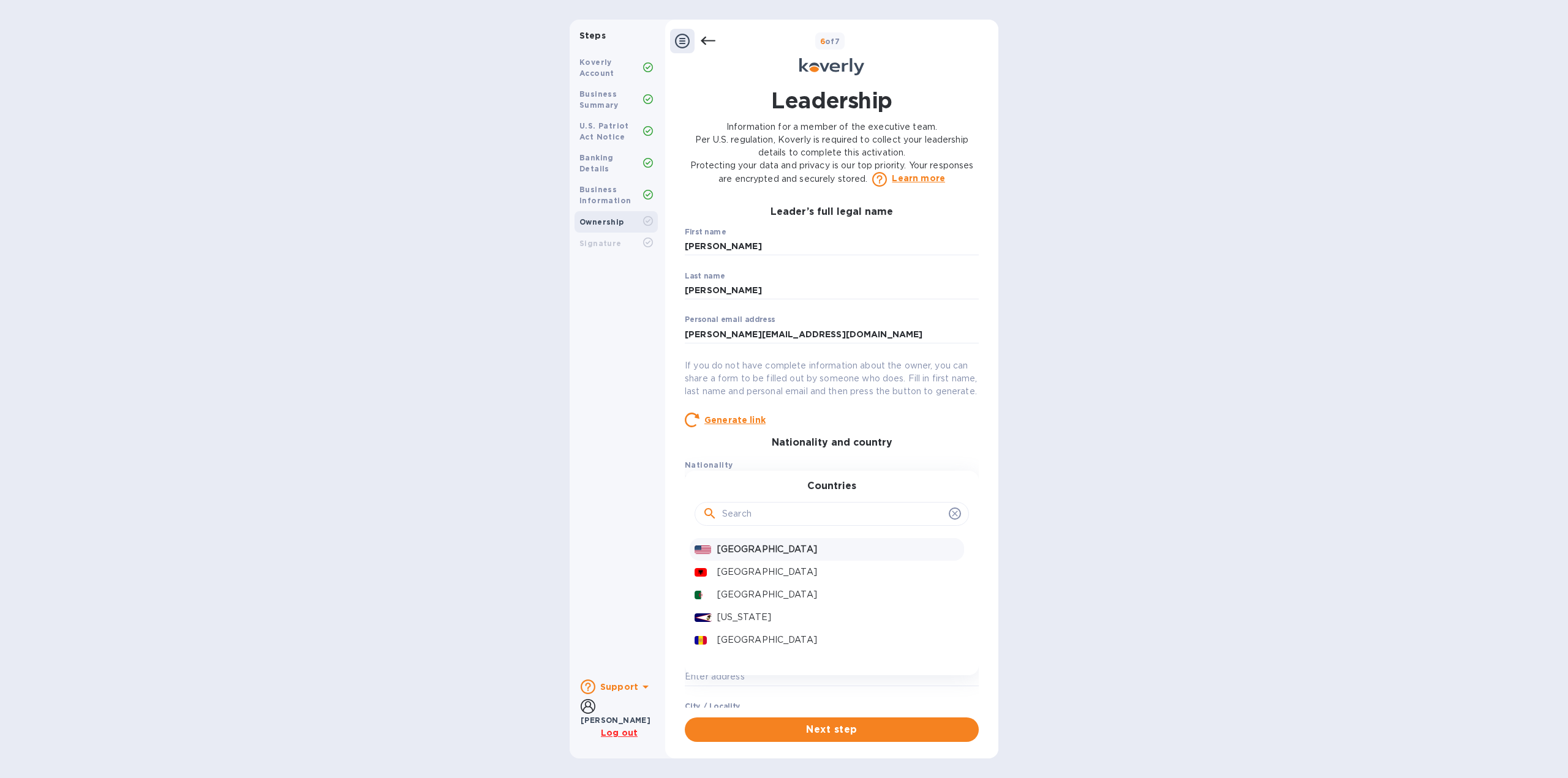
drag, startPoint x: 783, startPoint y: 558, endPoint x: 776, endPoint y: 557, distance: 7.1
click at [782, 556] on p "[GEOGRAPHIC_DATA]" at bounding box center [838, 550] width 242 height 13
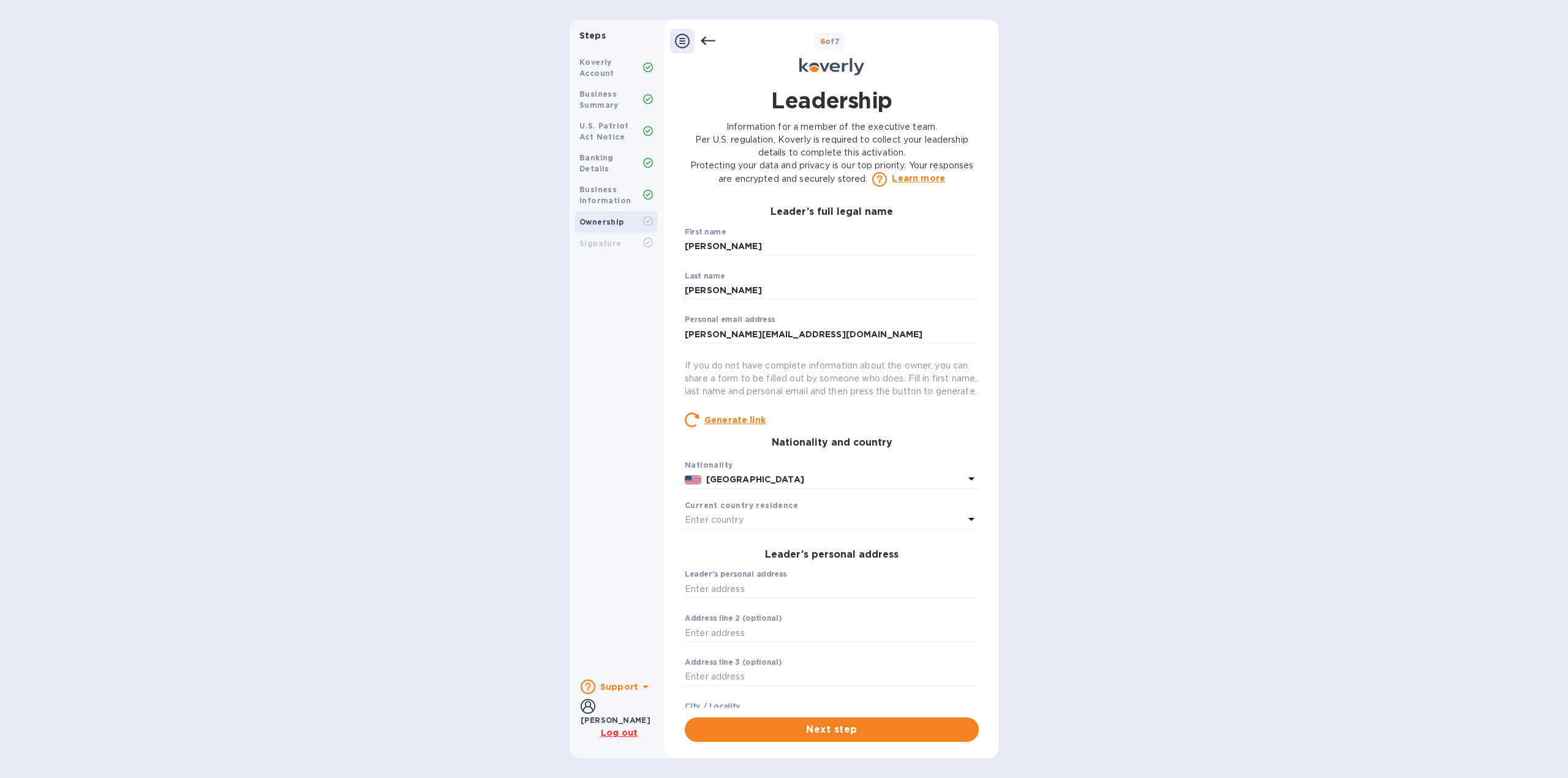
click at [772, 530] on div "Current country residence Enter country" at bounding box center [831, 514] width 294 height 30
click at [774, 529] on div "Enter country" at bounding box center [824, 520] width 279 height 18
click at [761, 596] on p "[GEOGRAPHIC_DATA]" at bounding box center [838, 589] width 242 height 13
click at [759, 598] on input "text" at bounding box center [831, 589] width 294 height 18
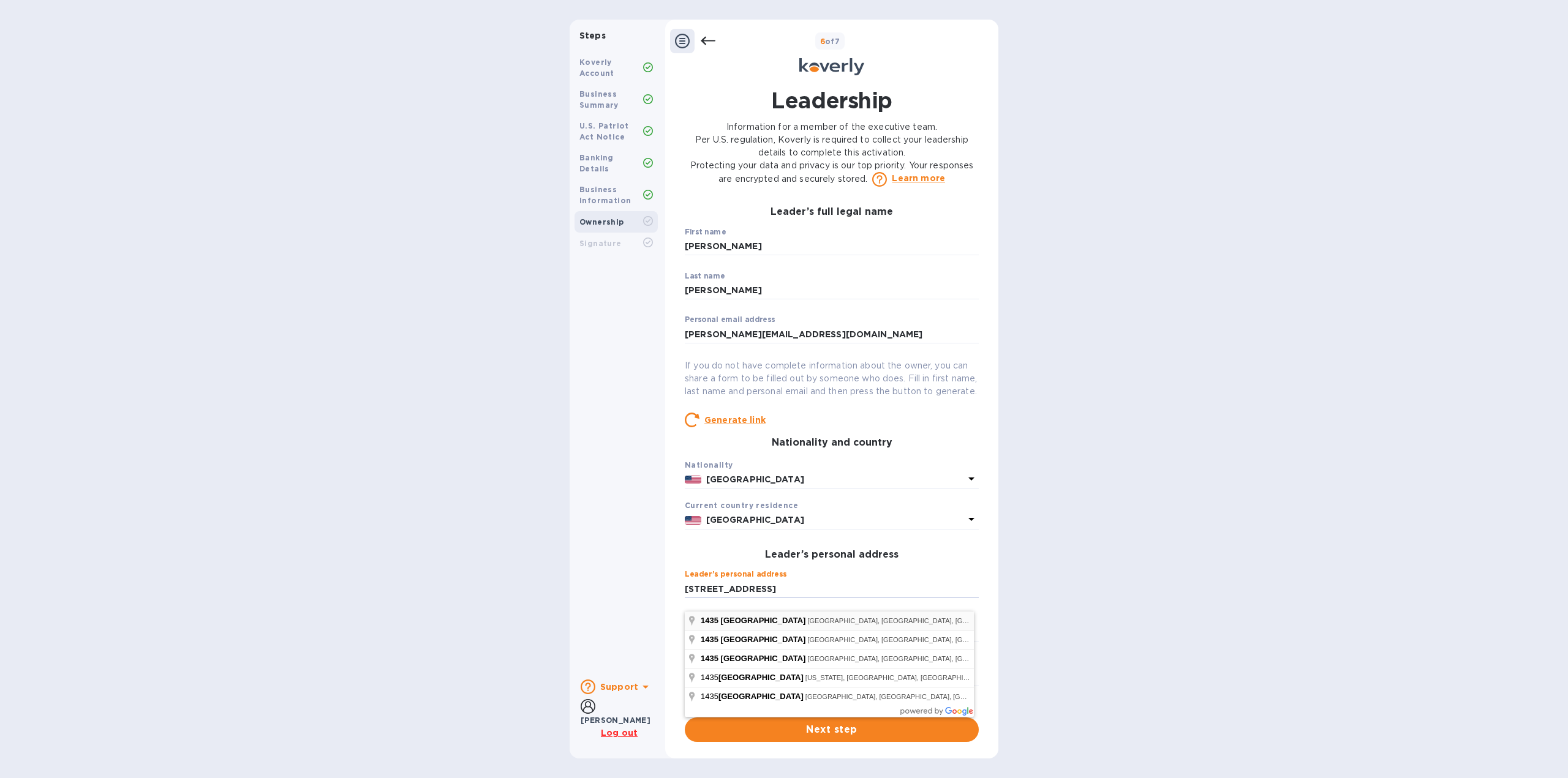
type input "[STREET_ADDRESS]"
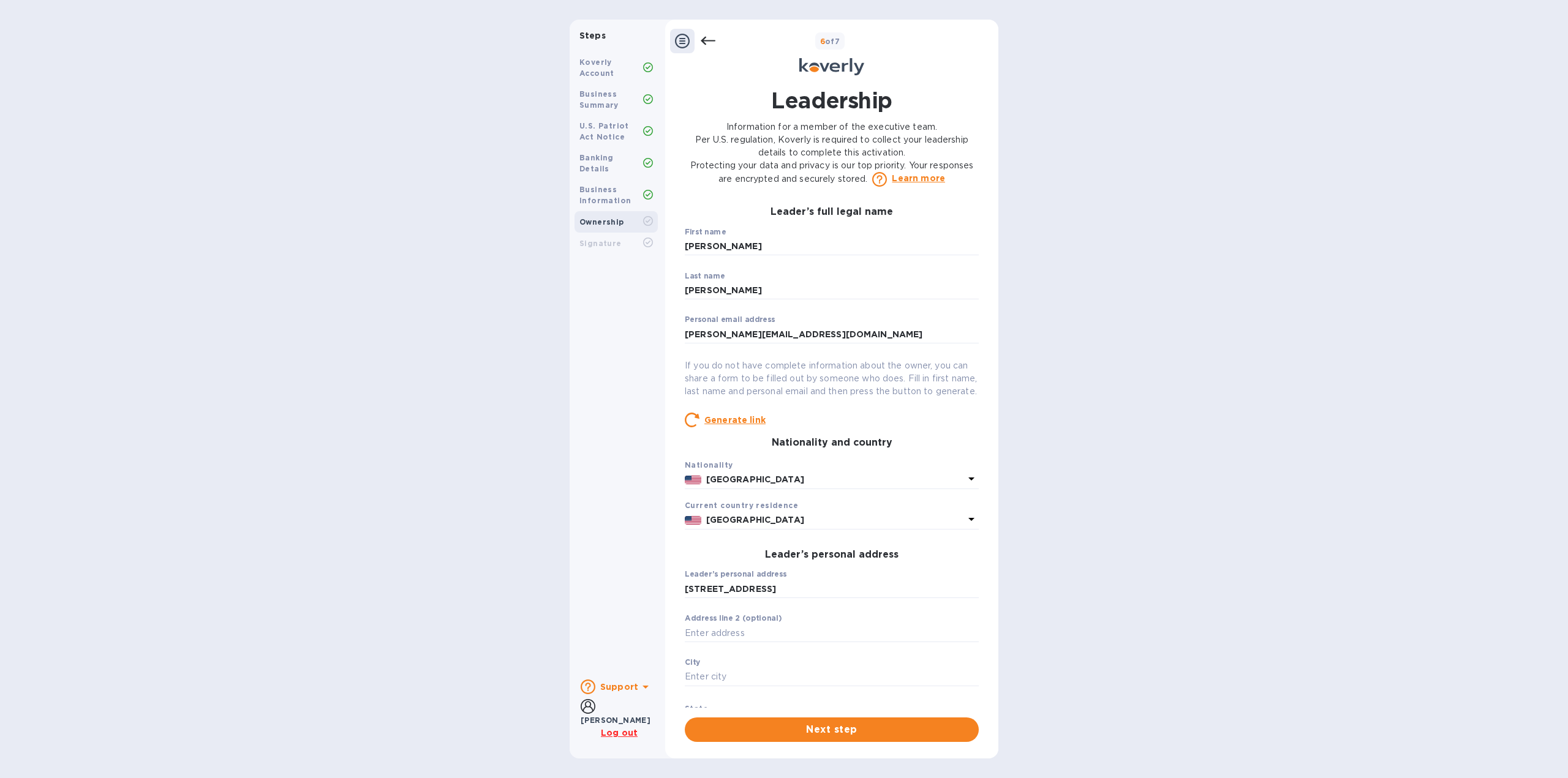
type input "11230"
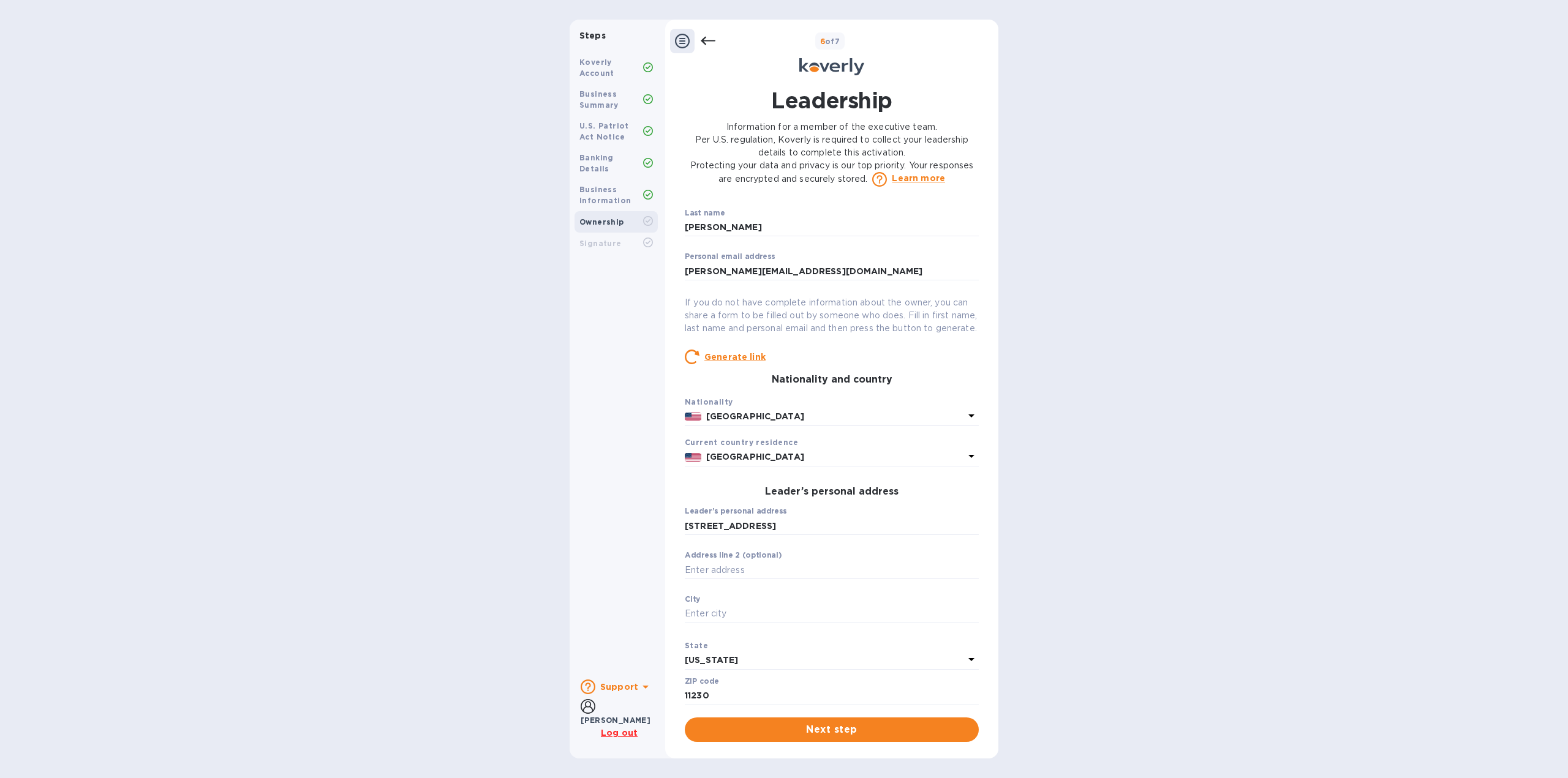
scroll to position [123, 0]
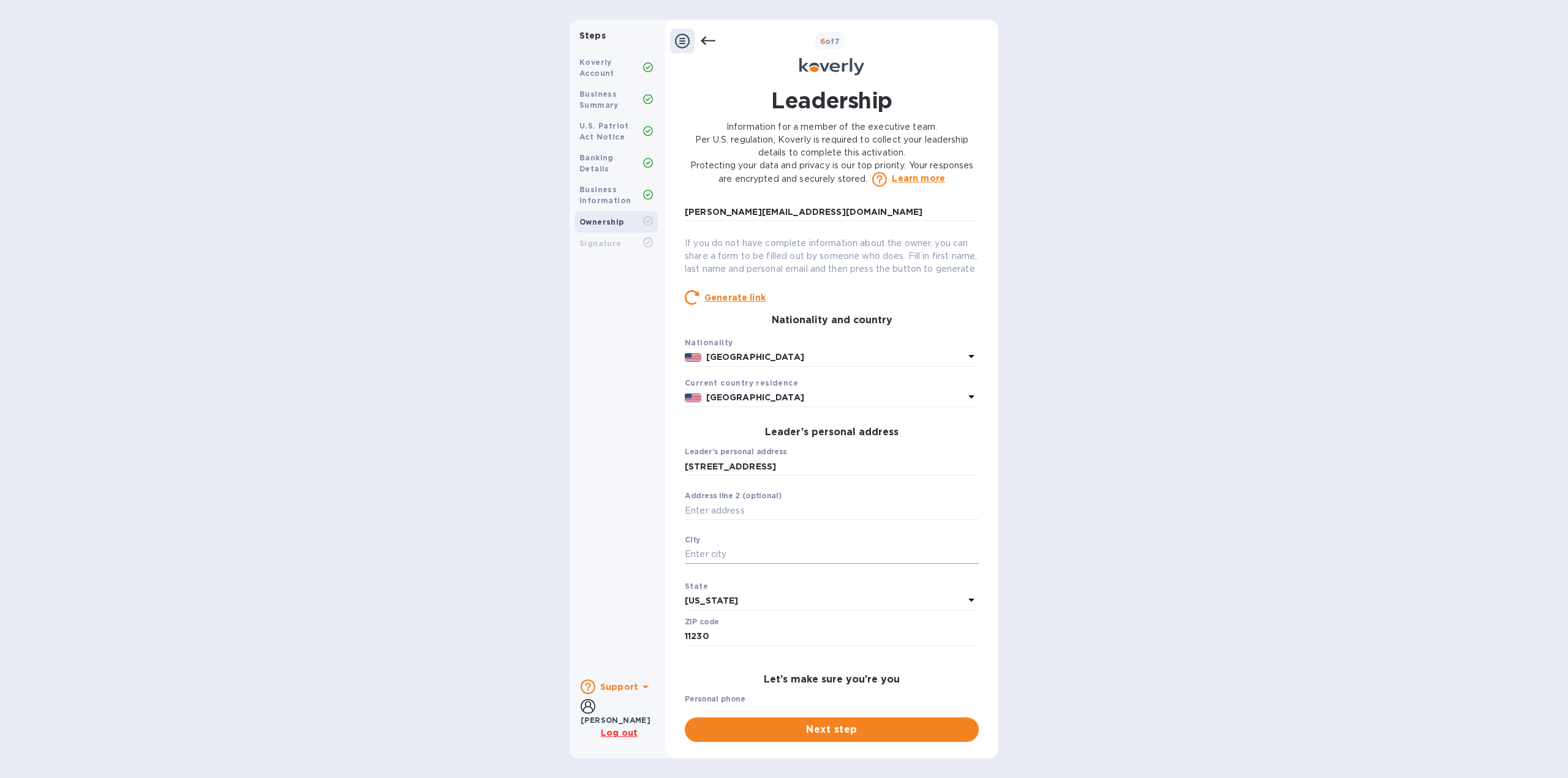
click at [767, 558] on input "text" at bounding box center [831, 554] width 294 height 18
type input "[GEOGRAPHIC_DATA]"
click at [794, 718] on button "Next step" at bounding box center [831, 729] width 294 height 25
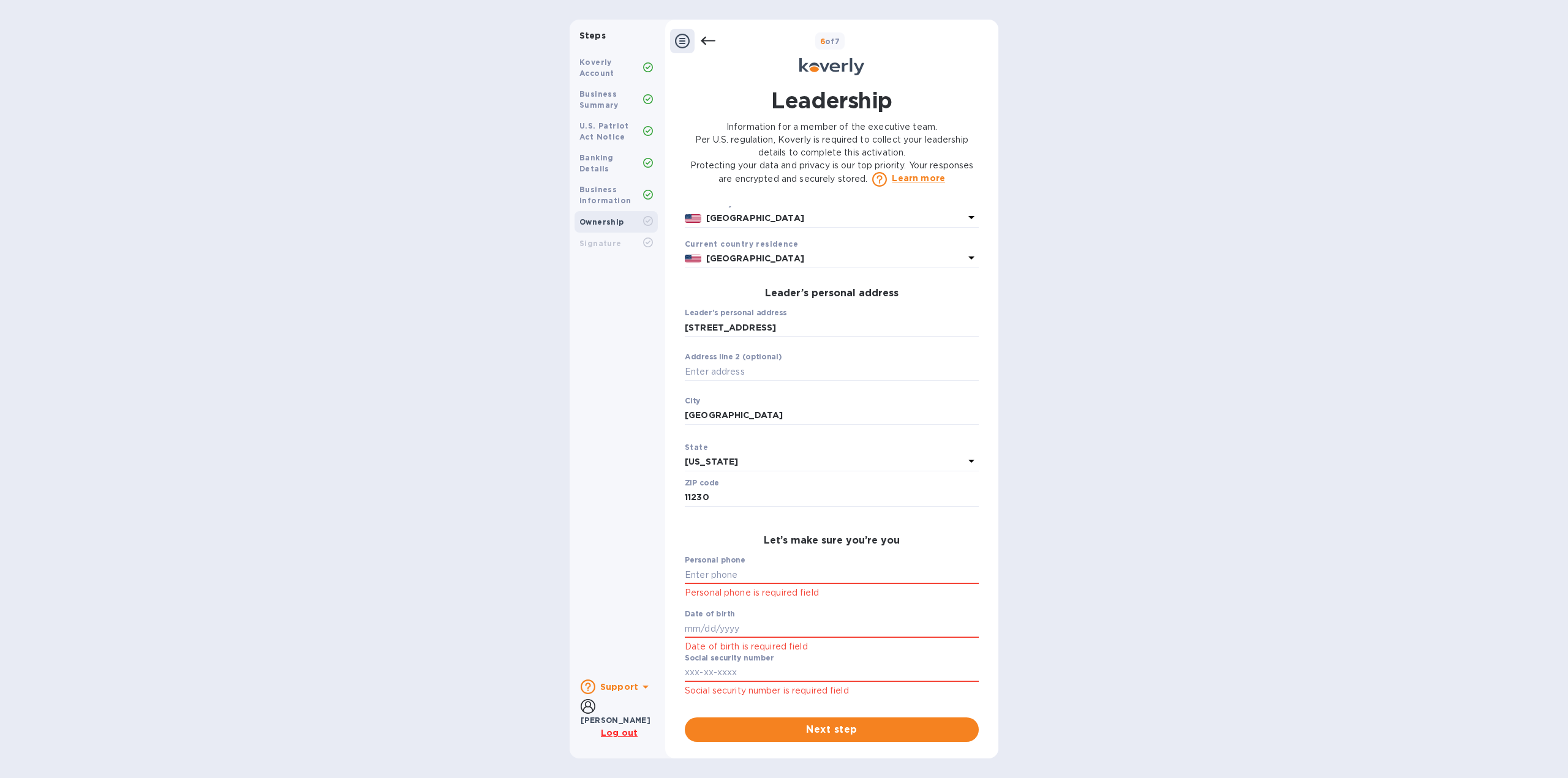
scroll to position [274, 0]
click at [833, 571] on input "text" at bounding box center [831, 574] width 294 height 18
click at [716, 570] on input "text" at bounding box center [831, 574] width 294 height 18
type input "***36"
click at [815, 628] on input "text" at bounding box center [831, 628] width 294 height 18
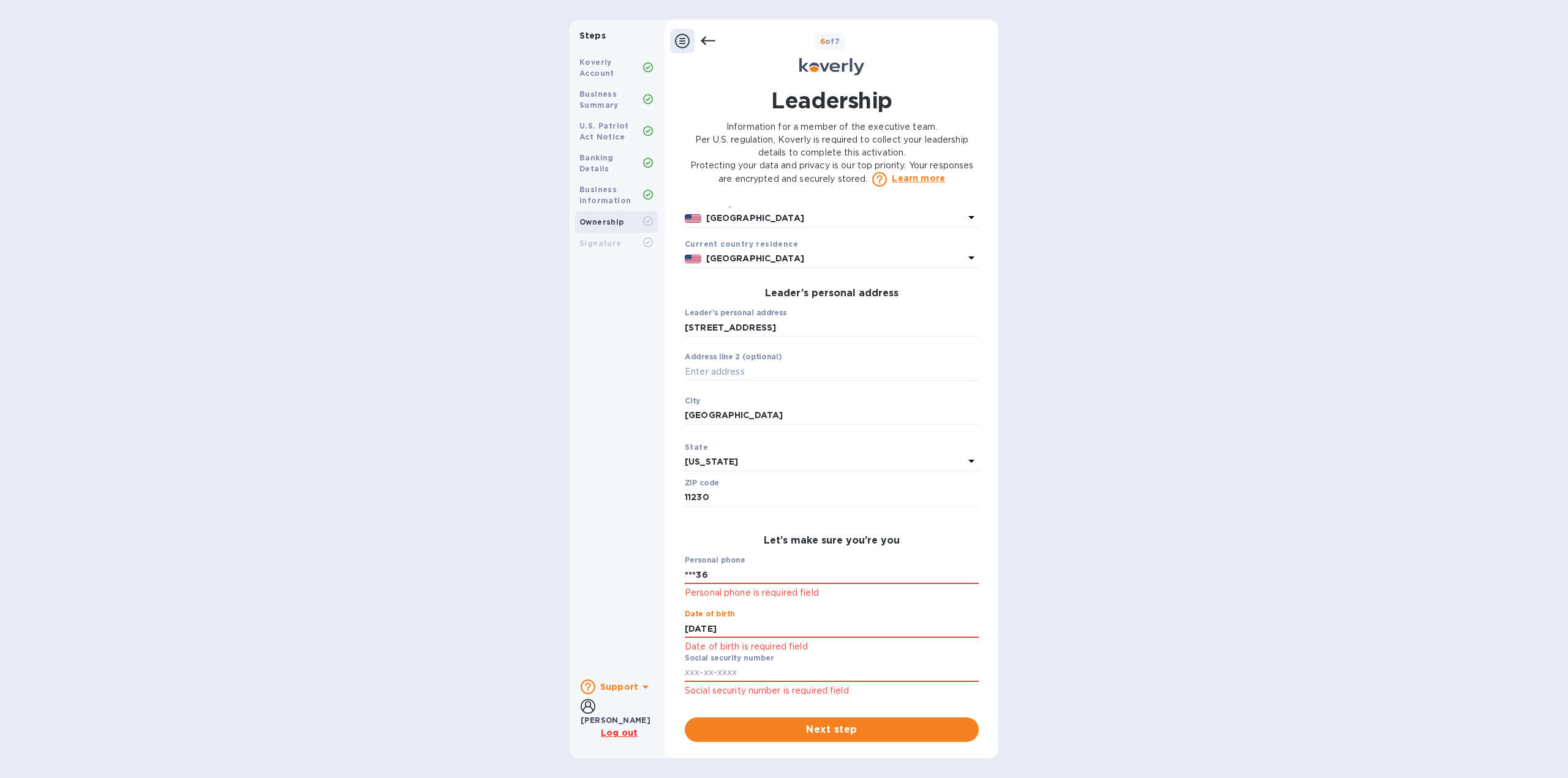
type input "***92"
click at [813, 655] on div "Social security number Social security number is required field" at bounding box center [831, 675] width 294 height 44
click at [817, 672] on input "text" at bounding box center [831, 672] width 294 height 18
type input "***16"
click at [954, 725] on span "Next step" at bounding box center [832, 729] width 275 height 14
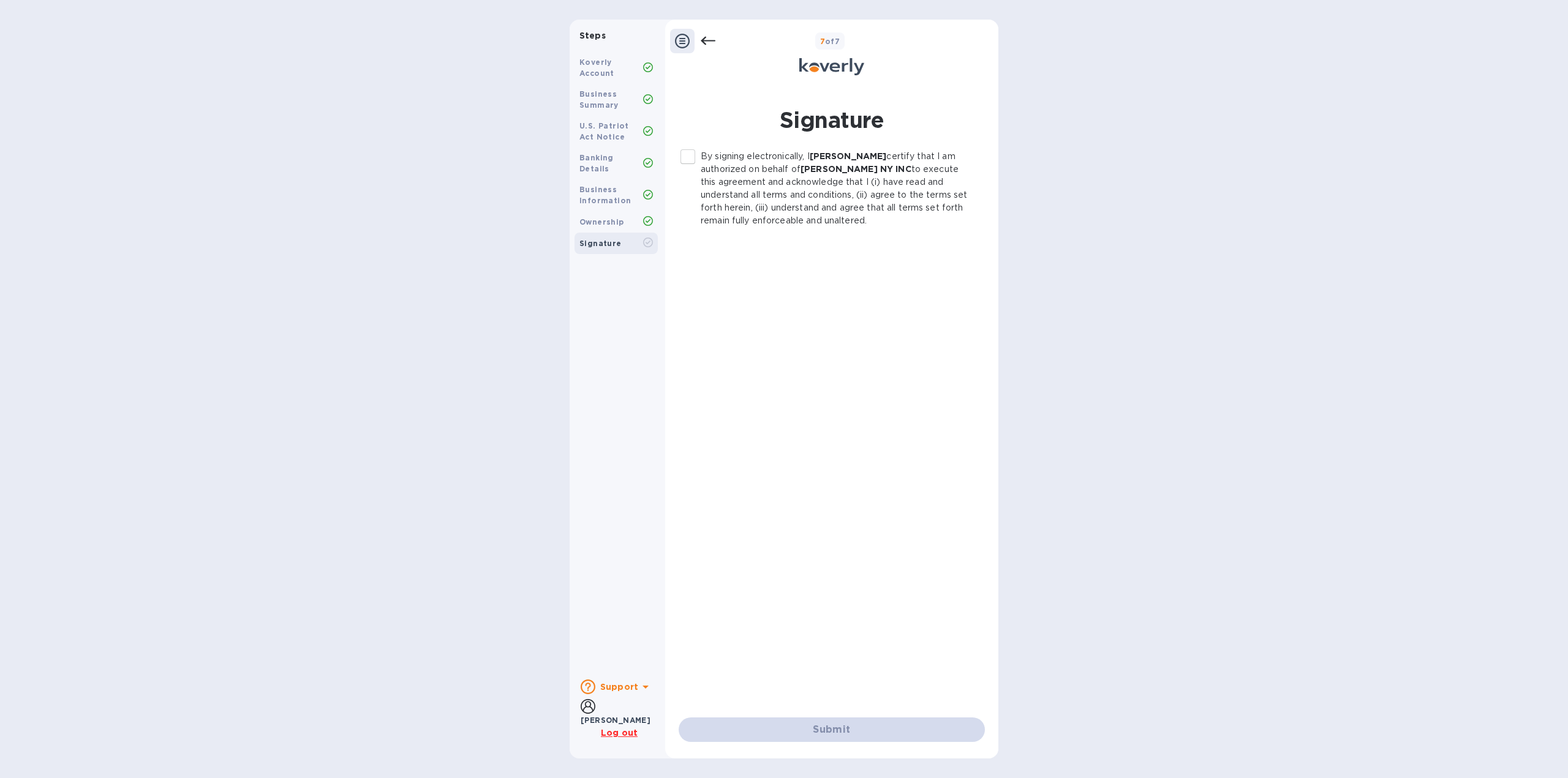
click at [694, 155] on input "By signing electronically, I [PERSON_NAME] certify that I am authorized on beha…" at bounding box center [688, 157] width 25 height 25
click at [921, 724] on span "Submit" at bounding box center [832, 729] width 287 height 14
checkbox input "false"
